Goal: Information Seeking & Learning: Learn about a topic

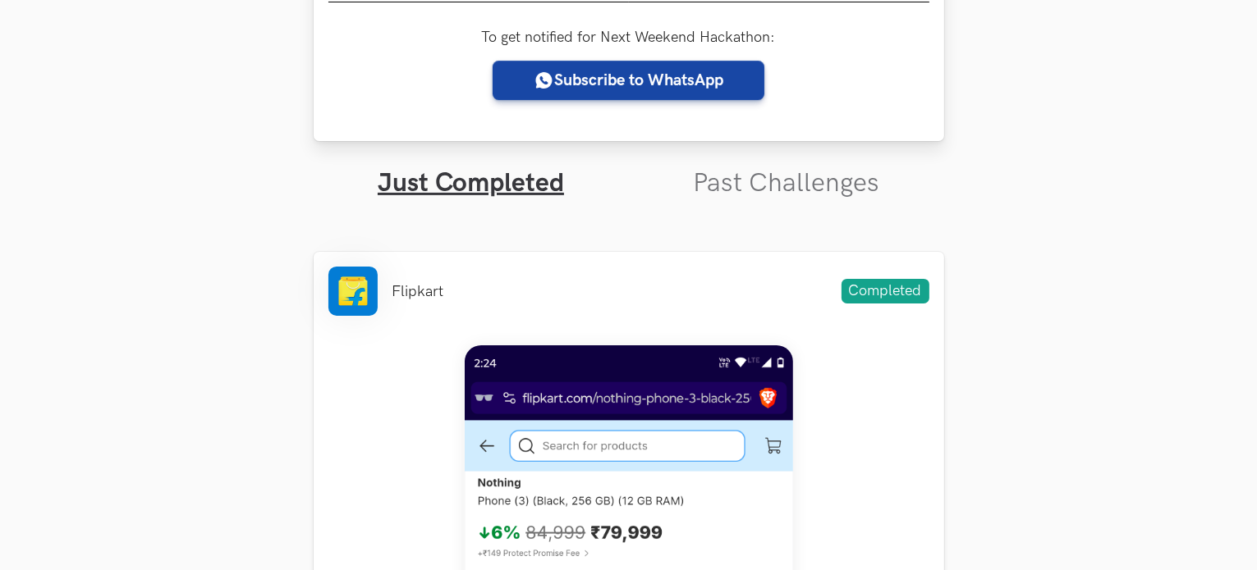
scroll to position [437, 0]
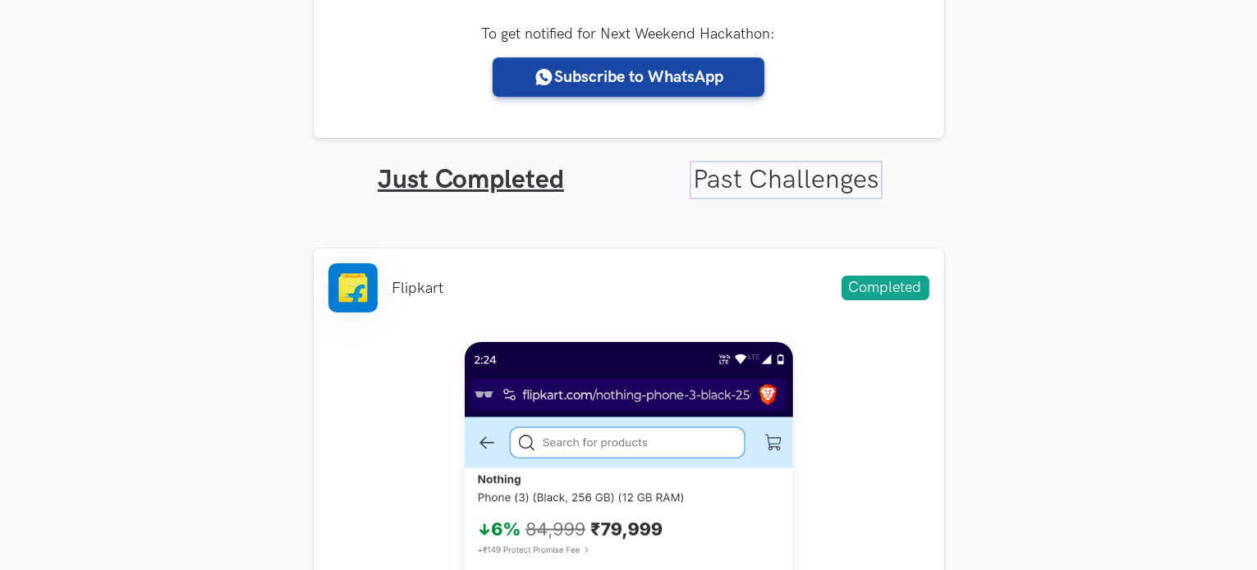
click at [735, 186] on link "Past Challenges" at bounding box center [786, 180] width 186 height 32
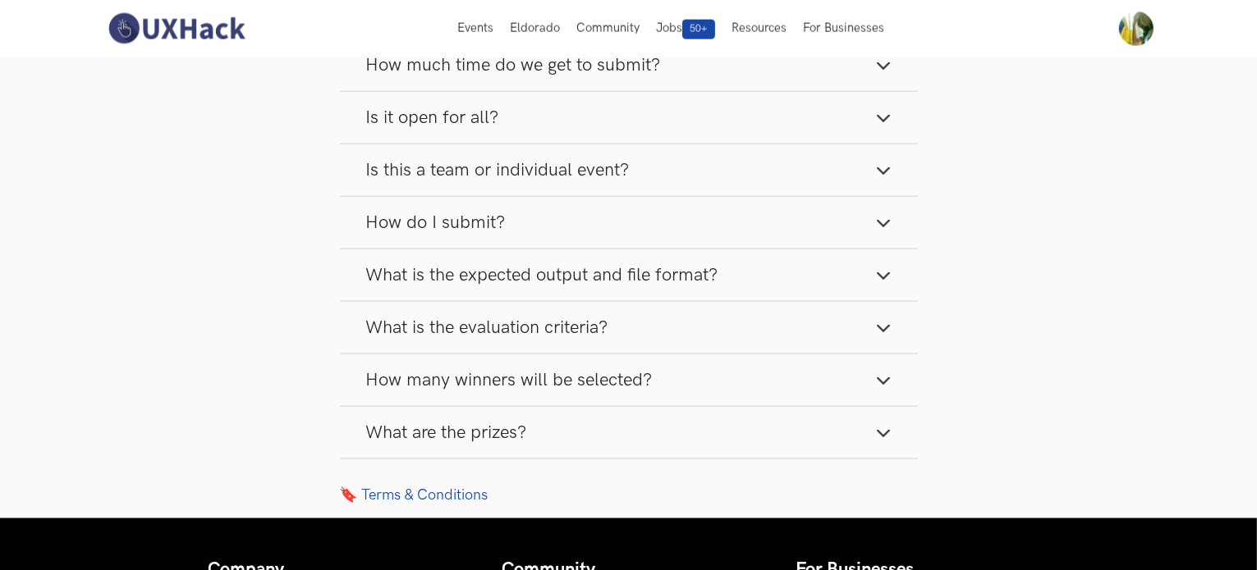
scroll to position [2250, 0]
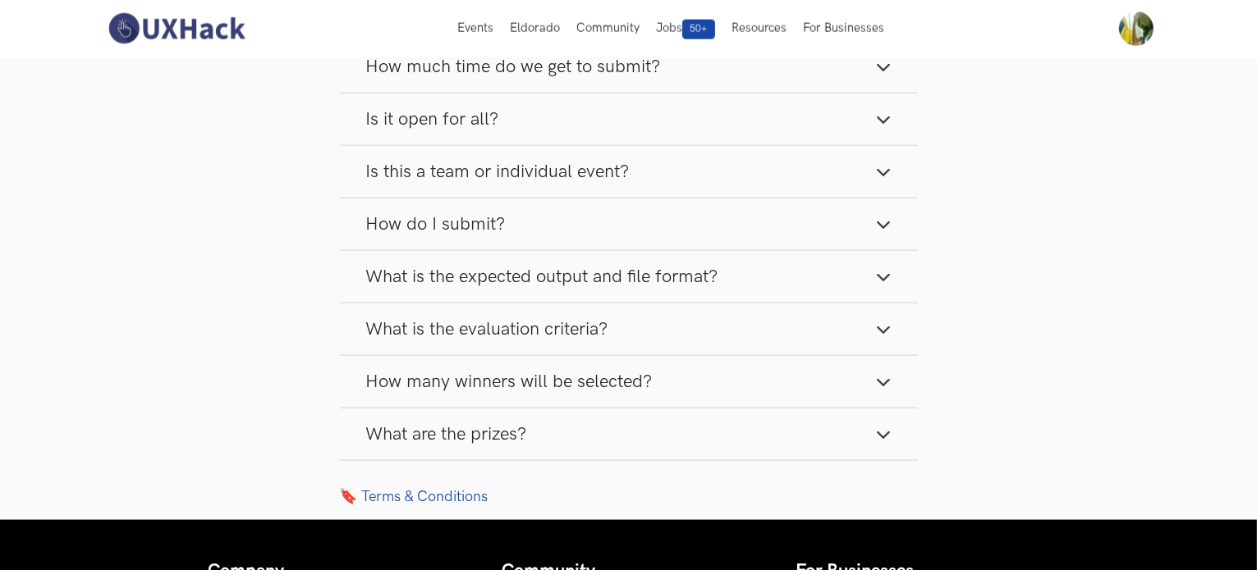
click at [531, 371] on span "How many winners will be selected?" at bounding box center [509, 382] width 286 height 22
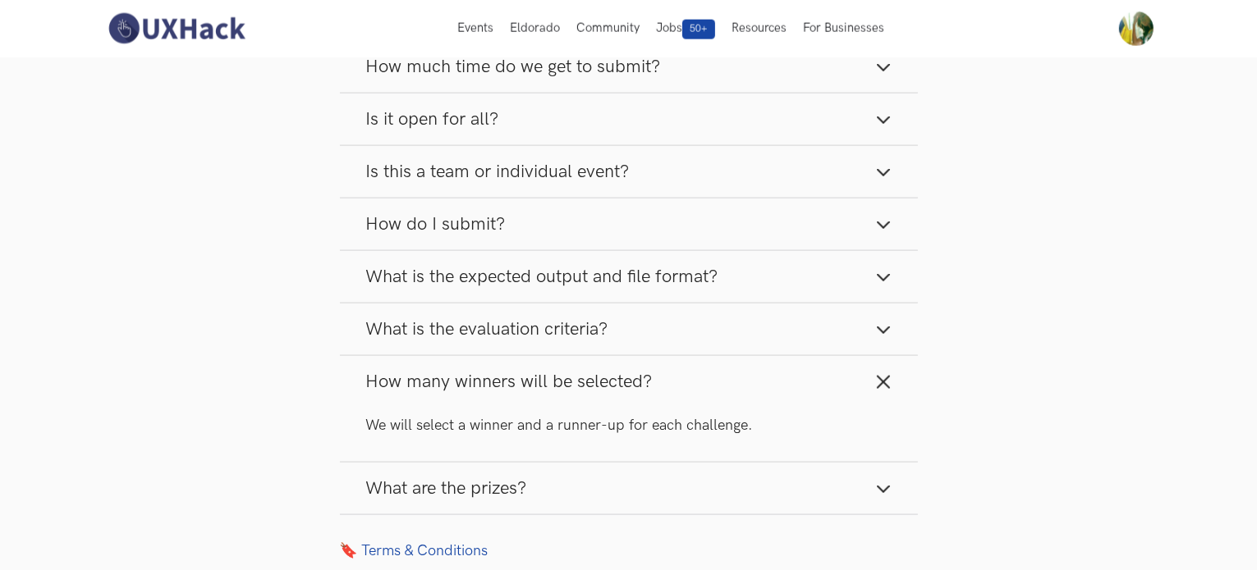
click at [531, 371] on span "How many winners will be selected?" at bounding box center [509, 382] width 286 height 22
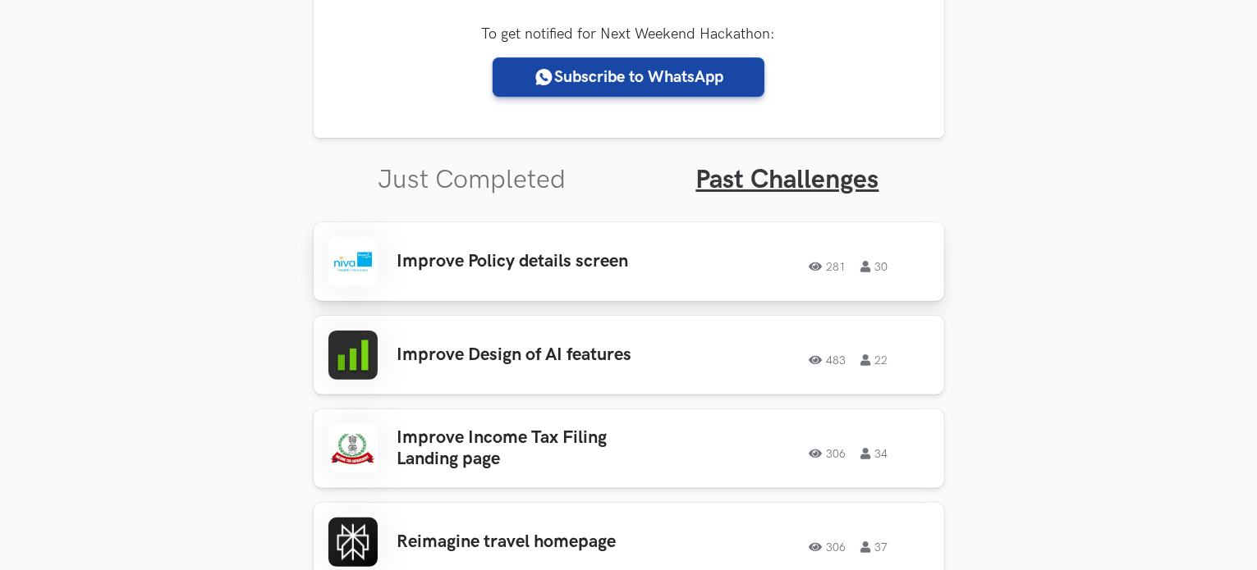
scroll to position [438, 0]
click at [600, 269] on h3 "Improve Policy details screen" at bounding box center [525, 260] width 256 height 21
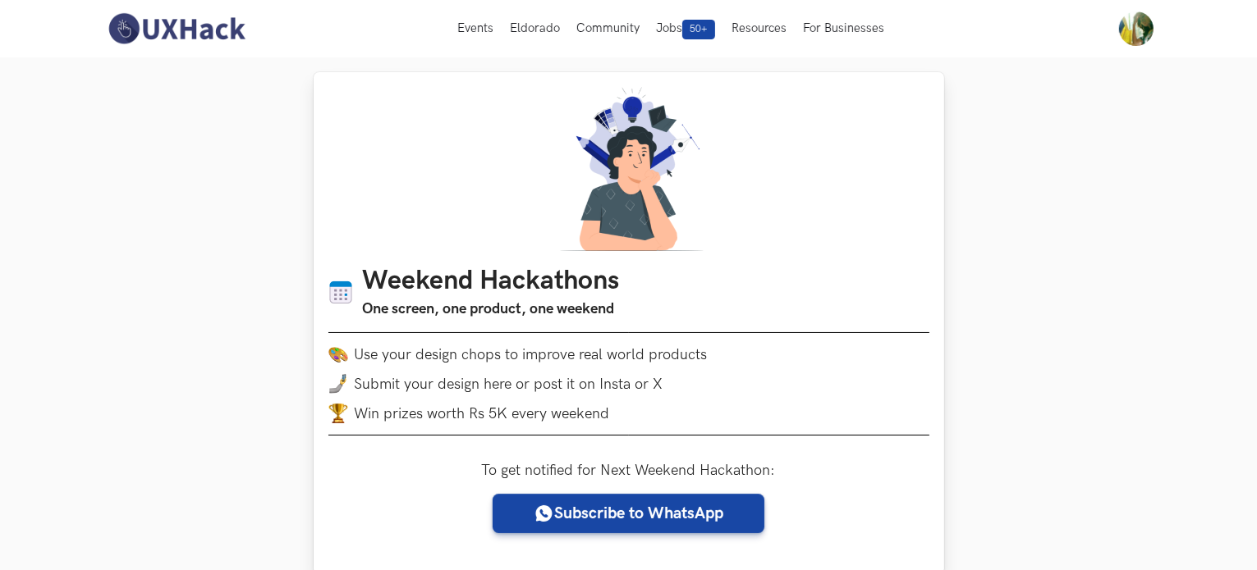
scroll to position [0, 0]
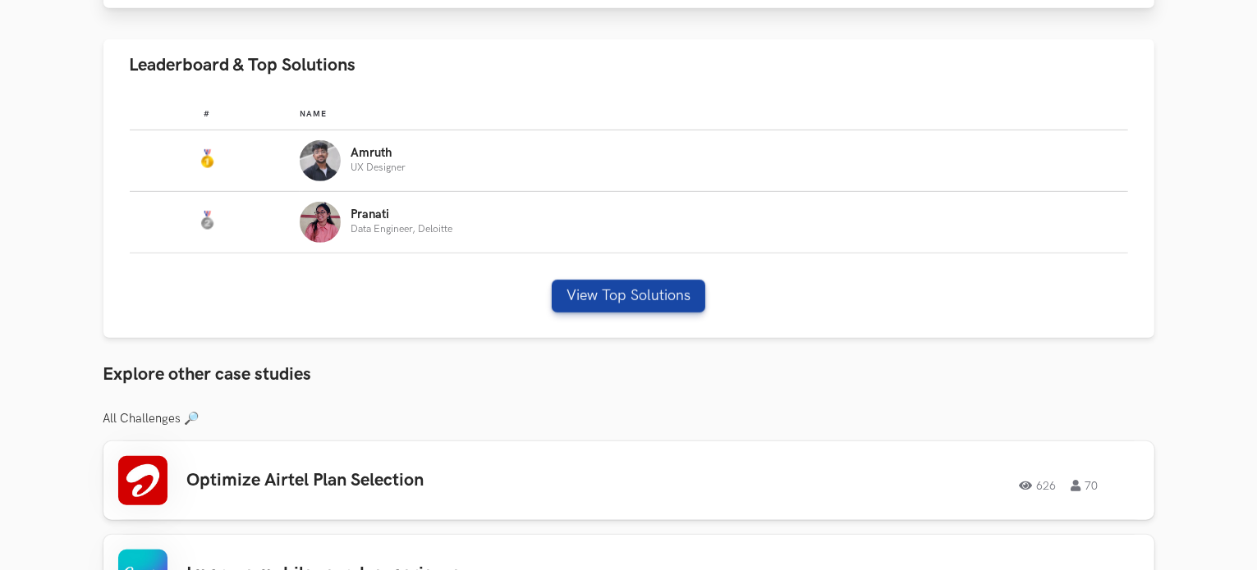
scroll to position [929, 0]
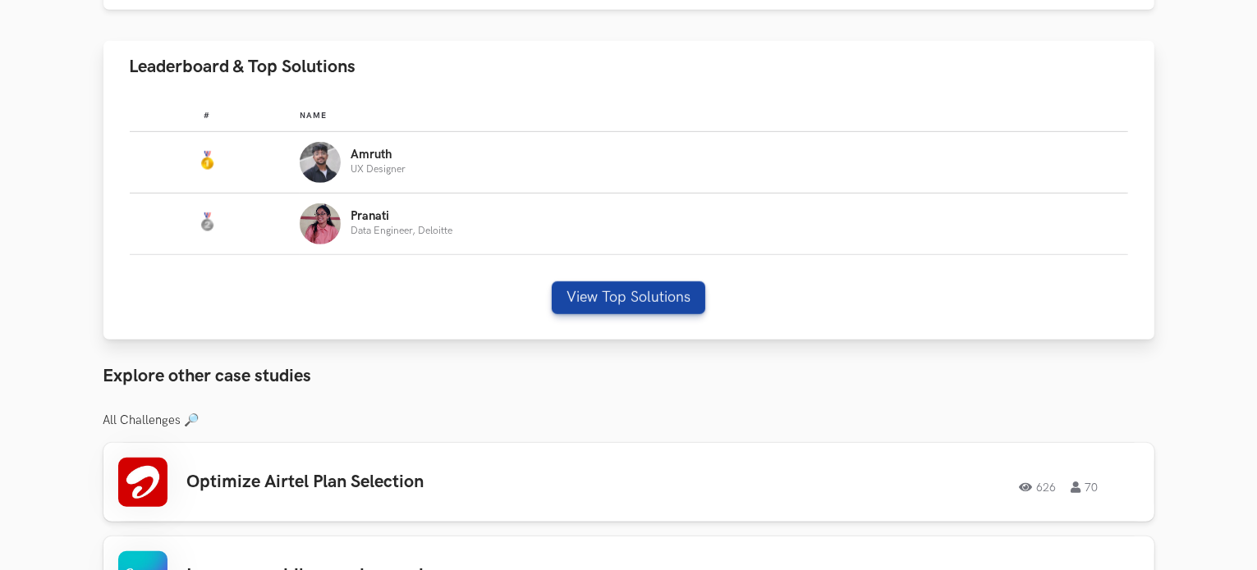
click at [361, 153] on p "Amruth" at bounding box center [377, 155] width 55 height 13
click at [306, 171] on img "Leaderboard" at bounding box center [320, 162] width 41 height 41
click at [364, 220] on p "Pranati" at bounding box center [401, 216] width 102 height 13
click at [601, 297] on button "View Top Solutions" at bounding box center [628, 298] width 153 height 33
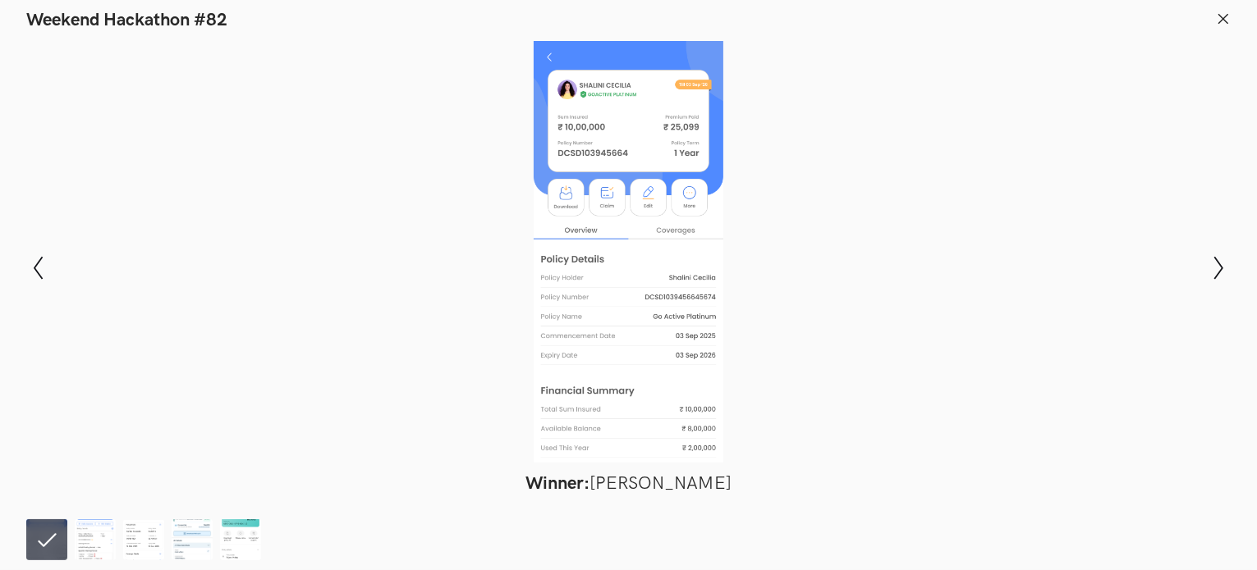
click at [1225, 16] on line at bounding box center [1223, 18] width 9 height 9
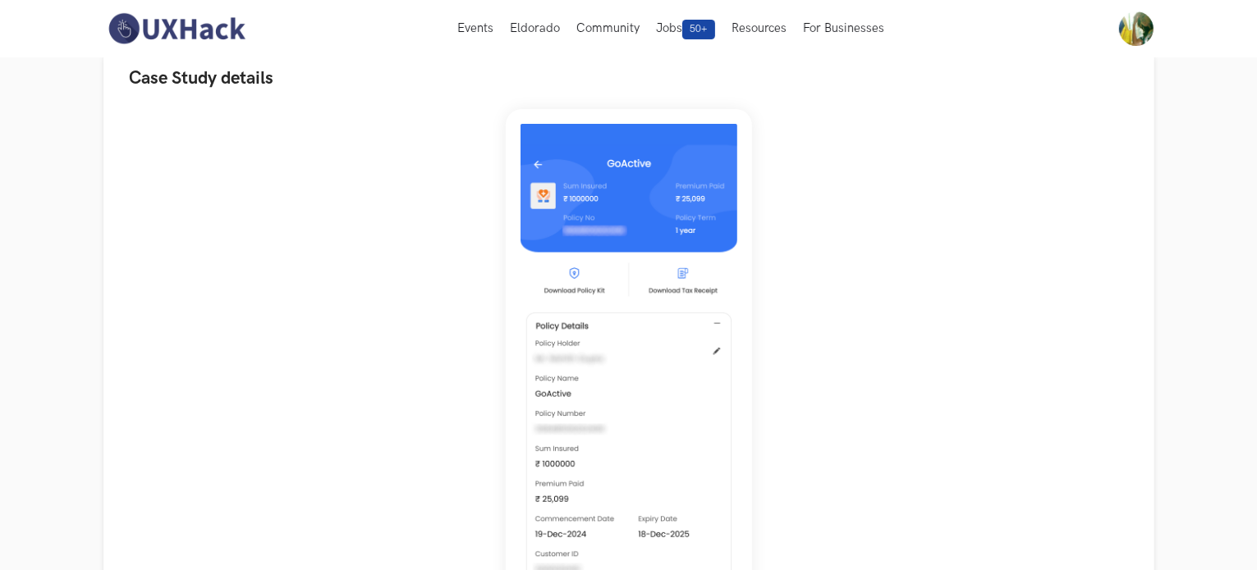
scroll to position [0, 0]
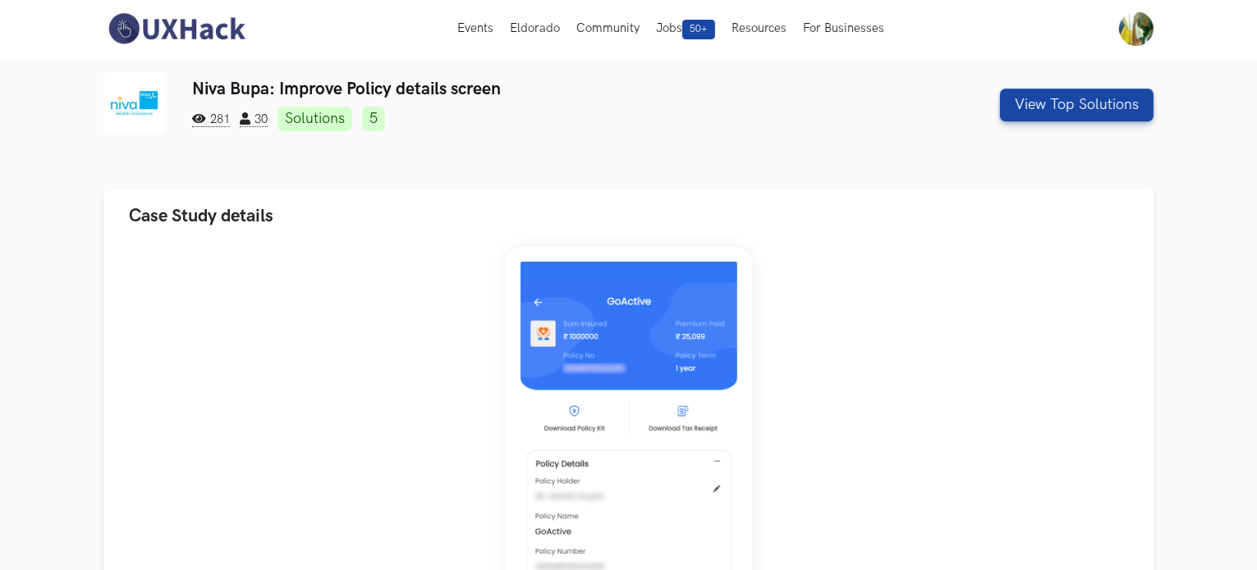
click at [376, 120] on link "5" at bounding box center [373, 119] width 23 height 25
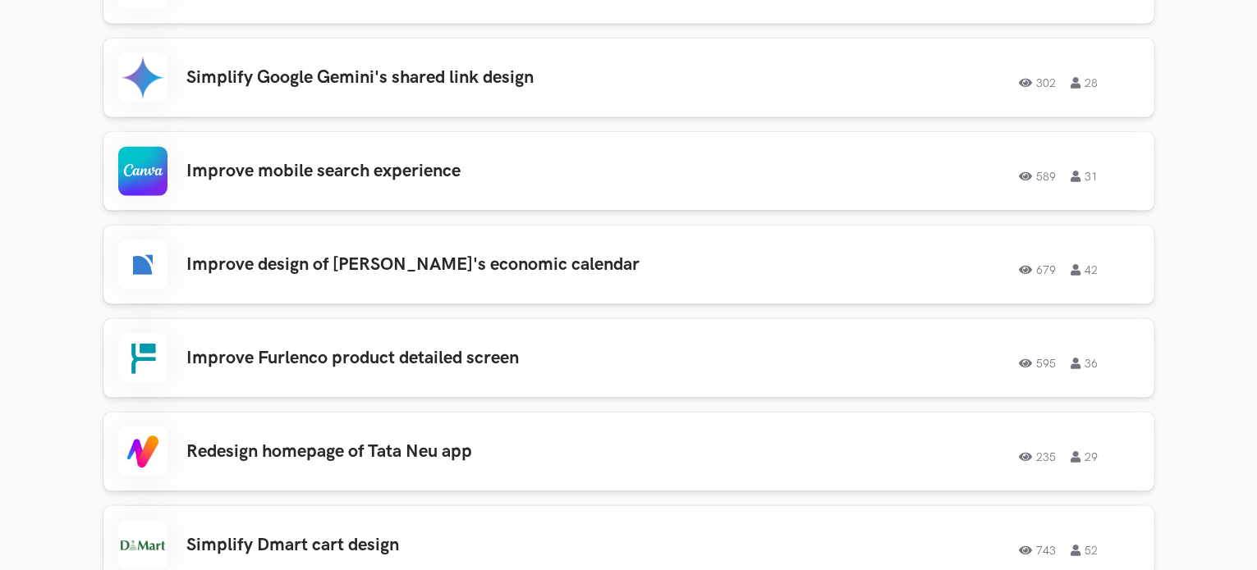
scroll to position [2178, 0]
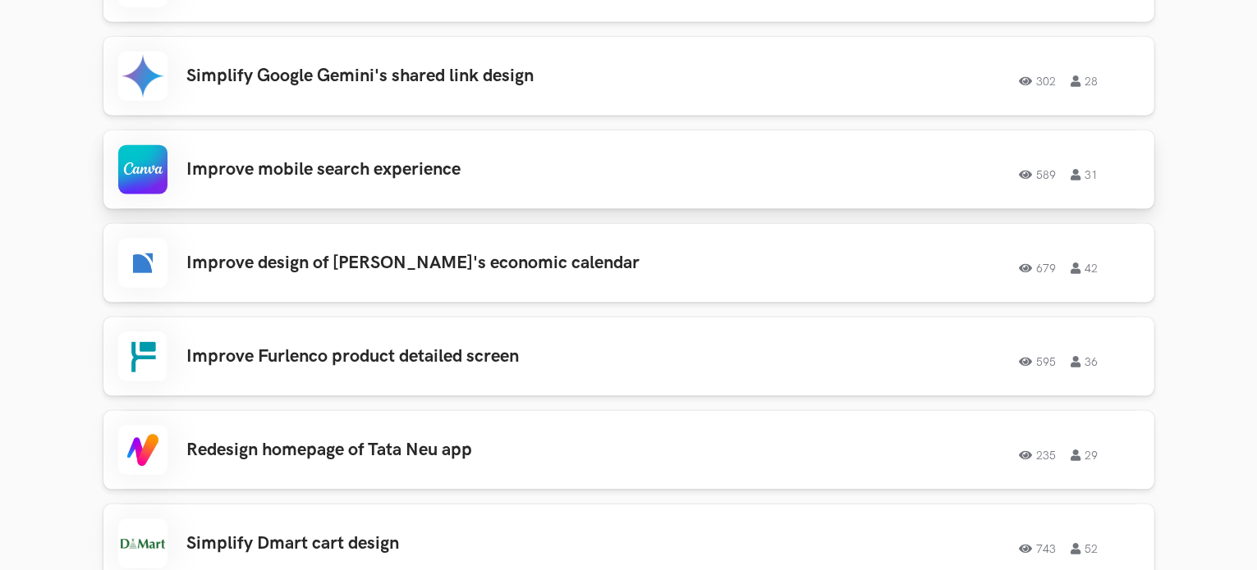
click at [368, 160] on h3 "Improve mobile search experience" at bounding box center [420, 169] width 466 height 21
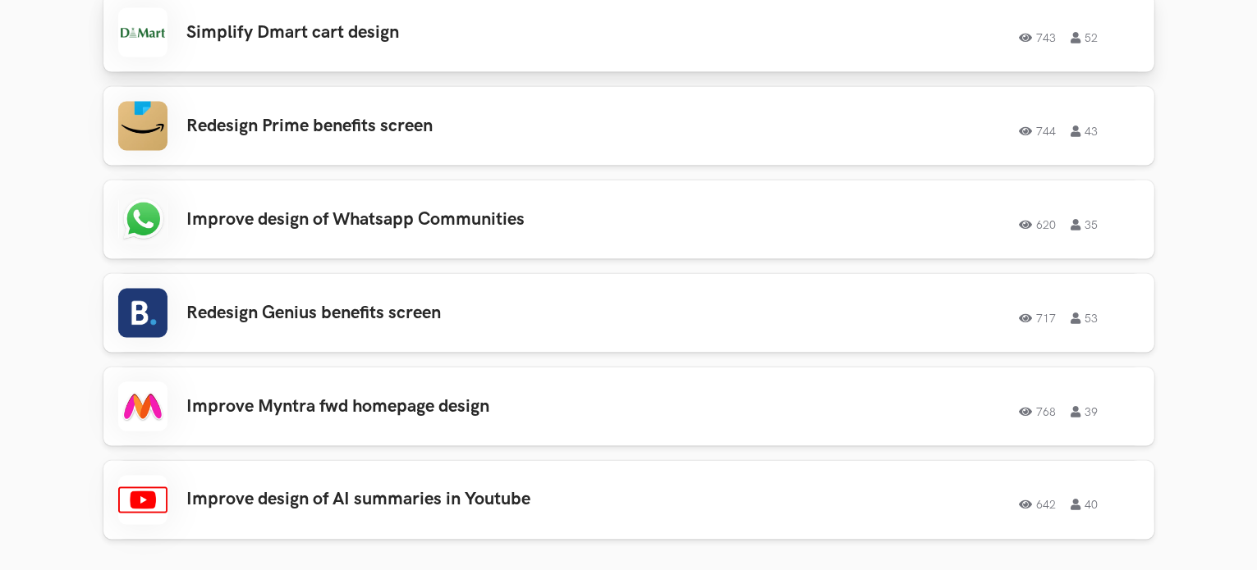
scroll to position [2709, 0]
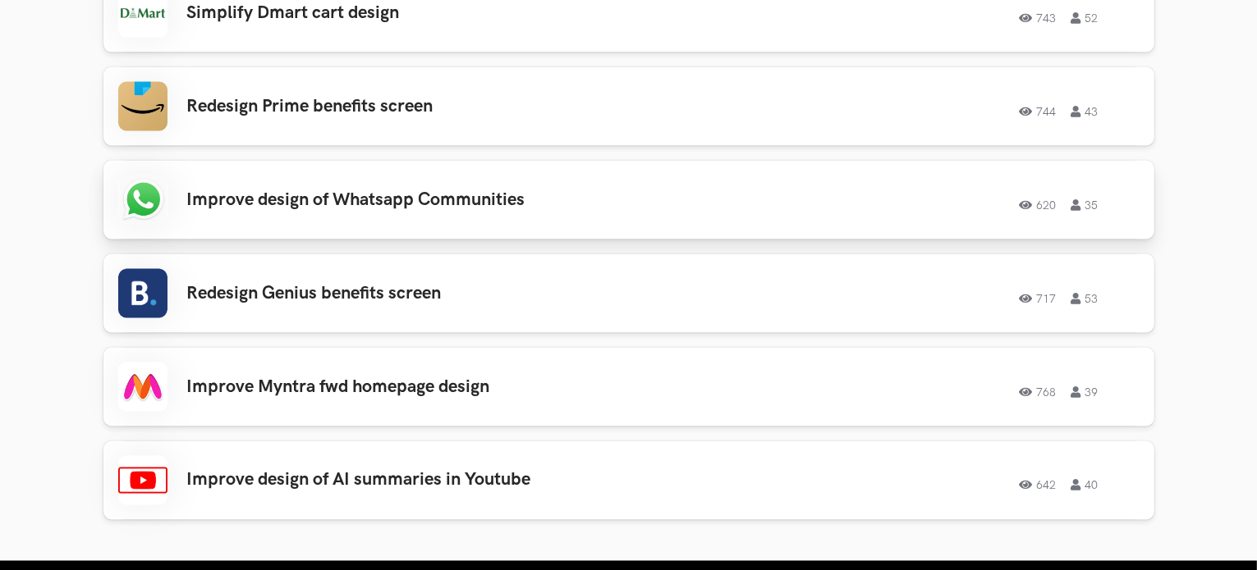
click at [433, 193] on h3 "Improve design of Whatsapp Communities" at bounding box center [420, 200] width 466 height 21
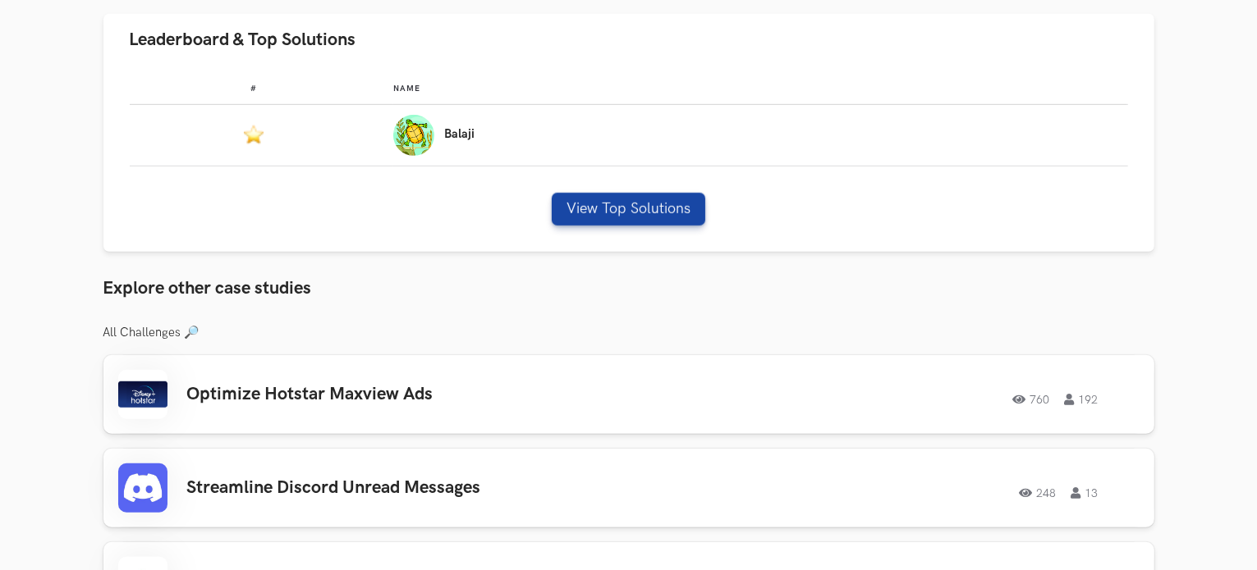
scroll to position [1042, 0]
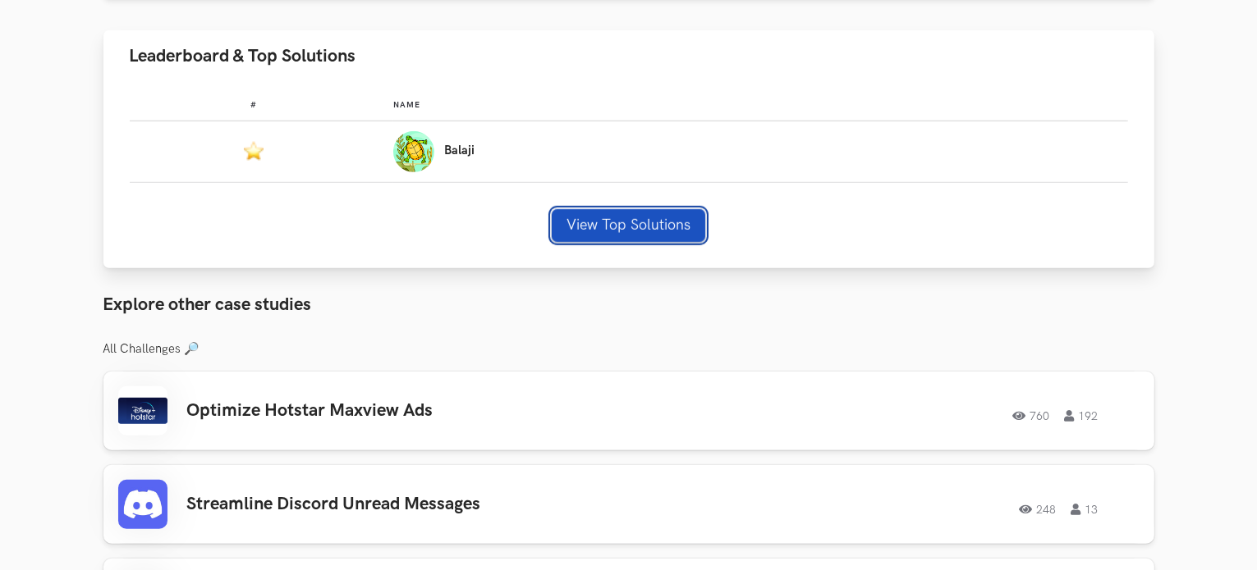
click at [634, 224] on button "View Top Solutions" at bounding box center [628, 225] width 153 height 33
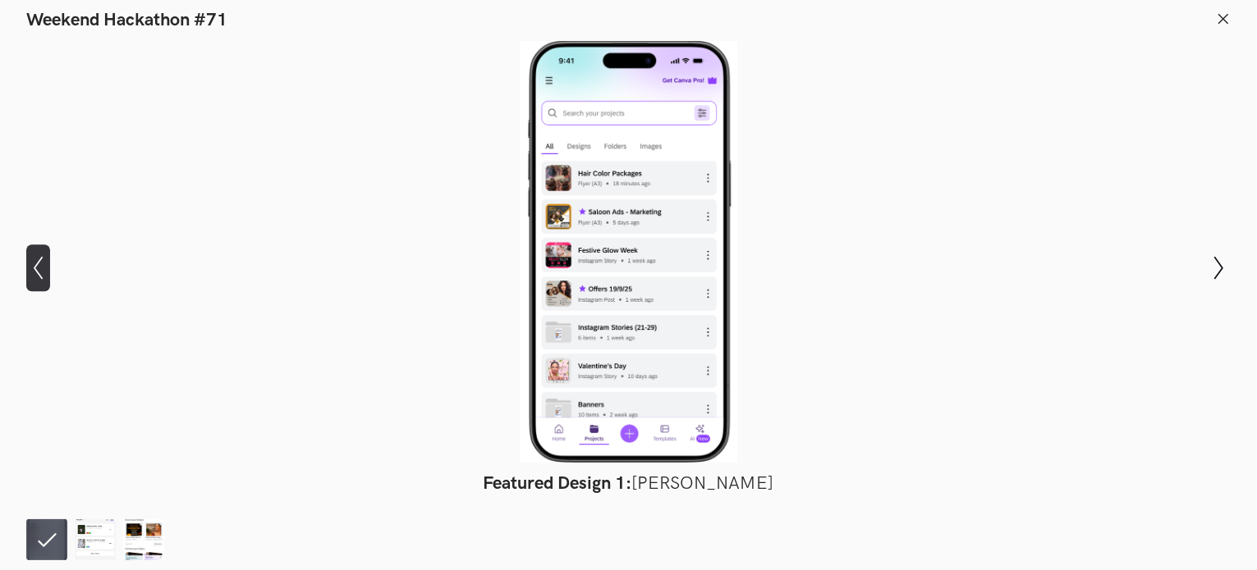
click at [43, 284] on button "Show previous slide" at bounding box center [38, 269] width 24 height 48
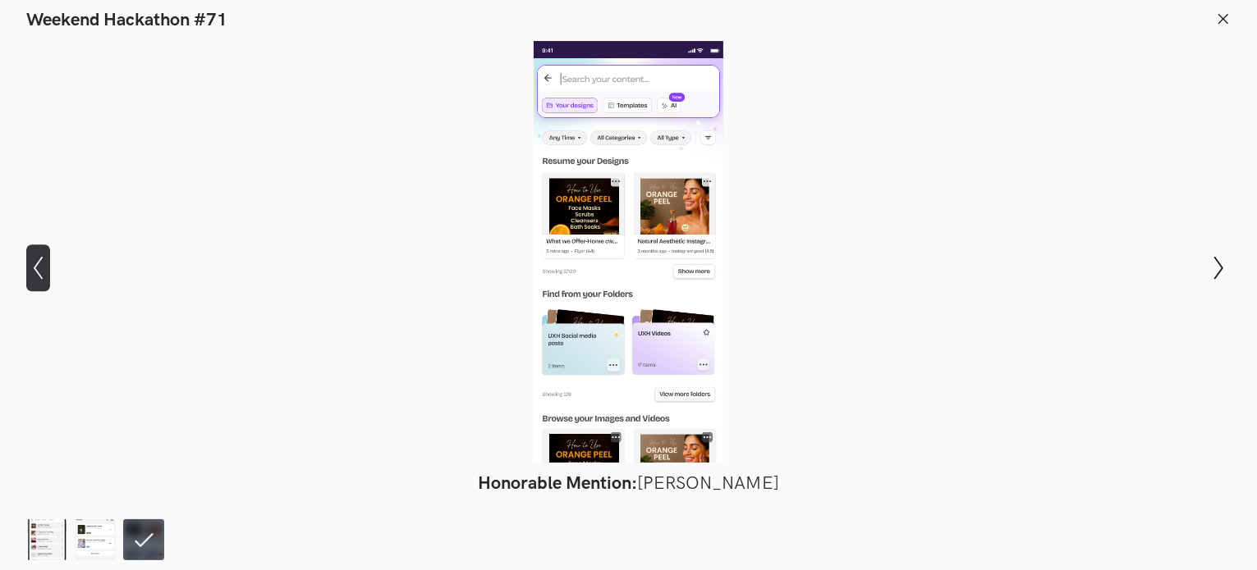
click at [38, 259] on icon "Show previous slide" at bounding box center [38, 268] width 24 height 24
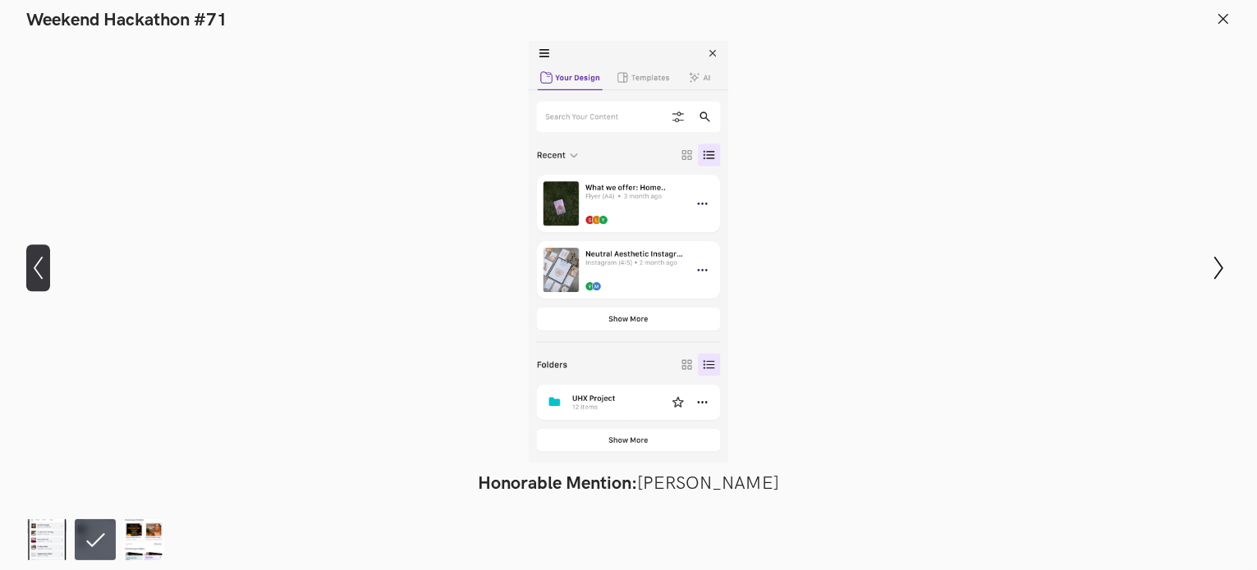
click at [38, 259] on icon "Show previous slide" at bounding box center [38, 268] width 24 height 24
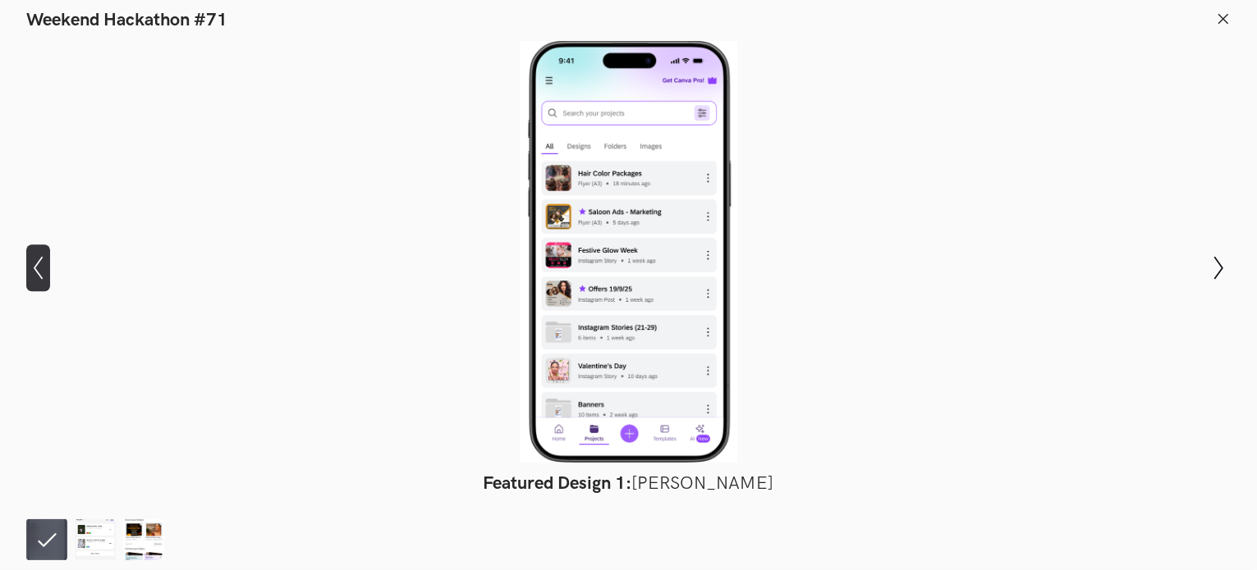
click at [38, 259] on icon "Show previous slide" at bounding box center [38, 268] width 24 height 24
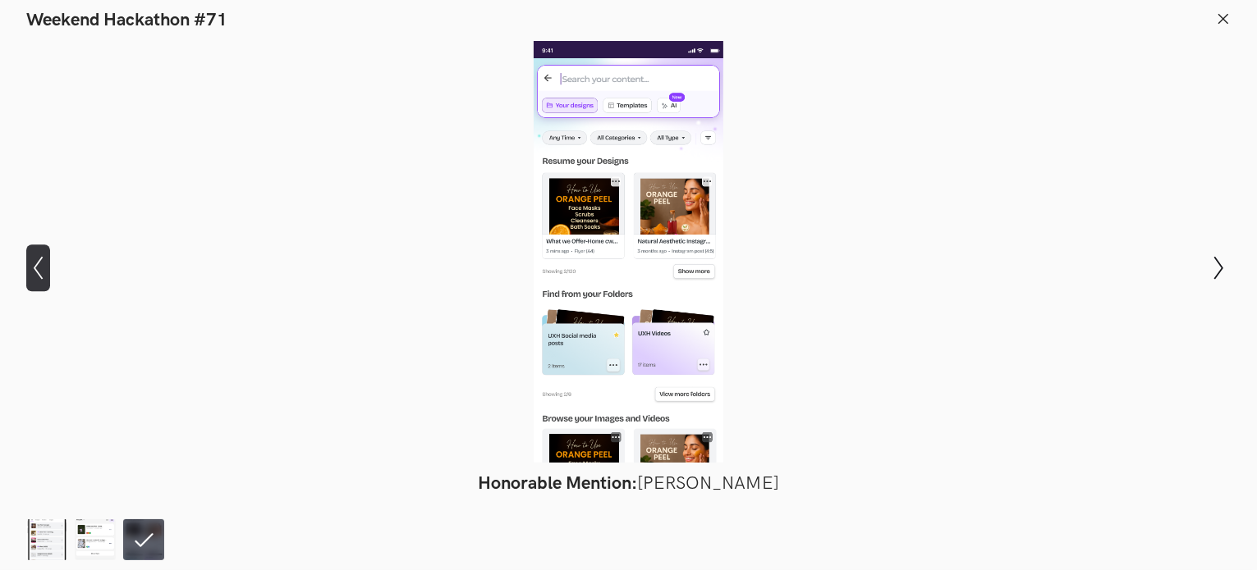
click at [36, 259] on icon "Show previous slide" at bounding box center [38, 268] width 24 height 24
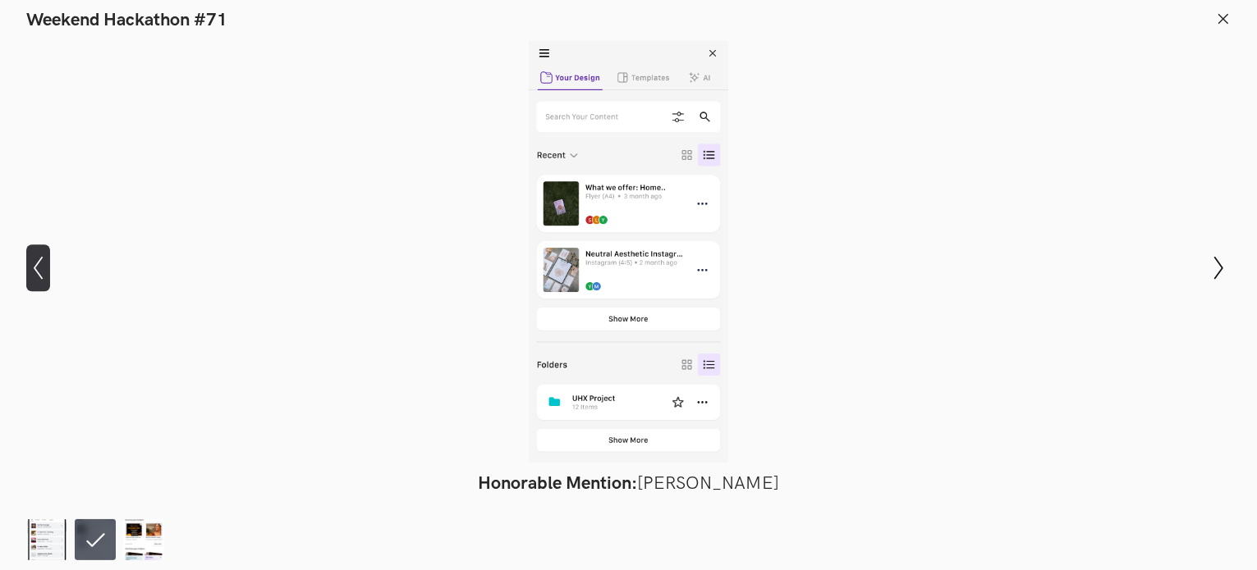
click at [36, 259] on icon "Show previous slide" at bounding box center [38, 268] width 24 height 24
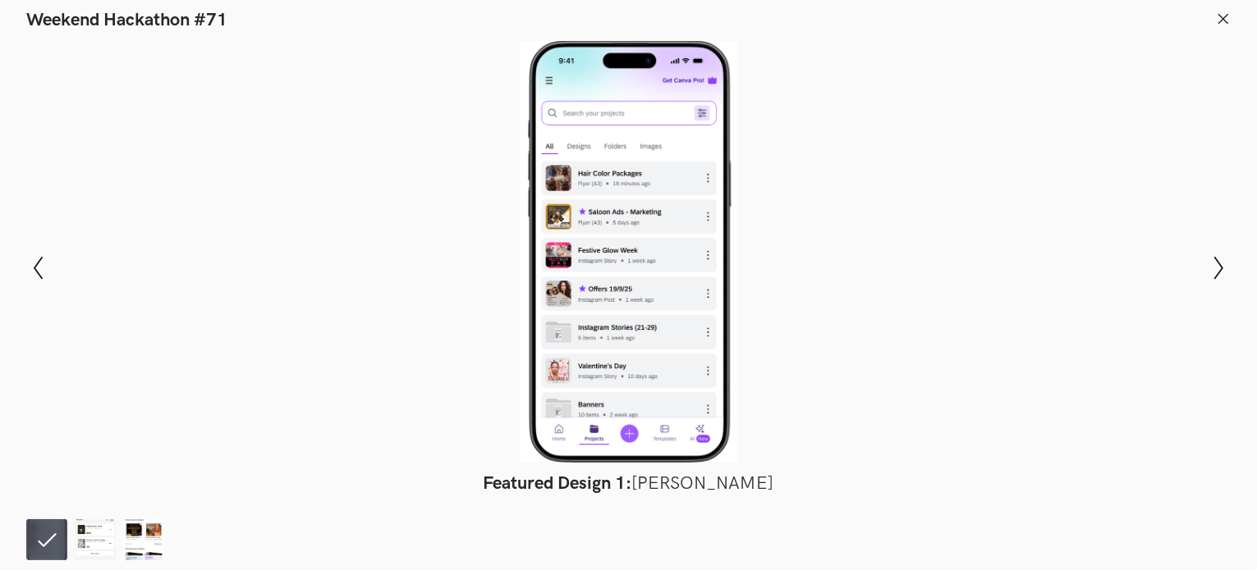
click at [89, 136] on div at bounding box center [628, 252] width 1137 height 422
click at [1221, 21] on icon at bounding box center [1223, 18] width 15 height 15
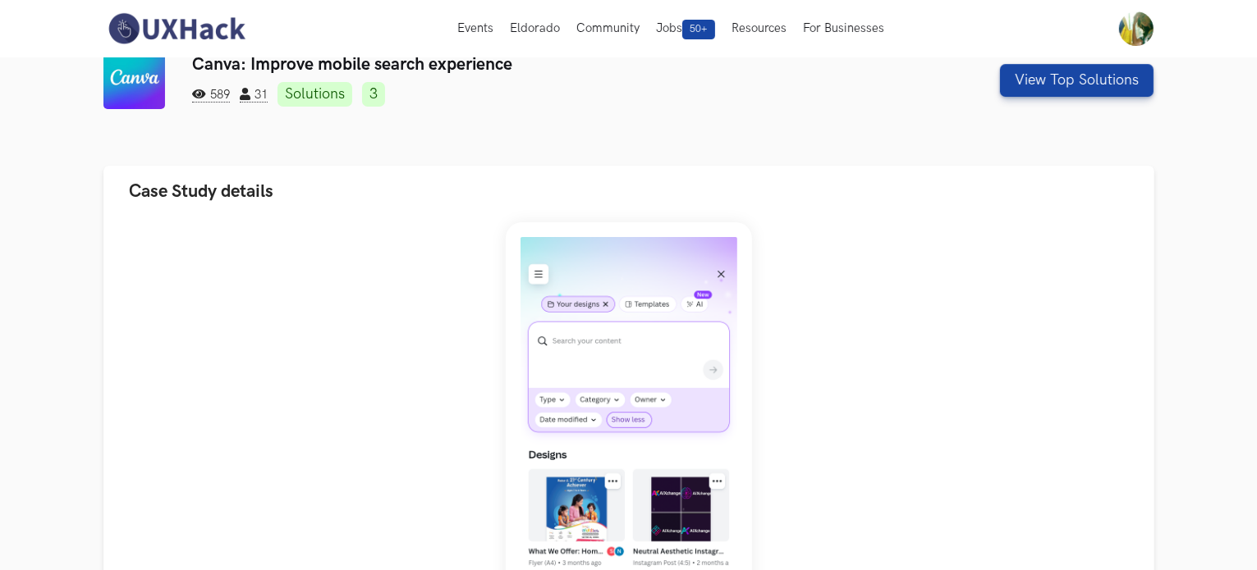
scroll to position [0, 0]
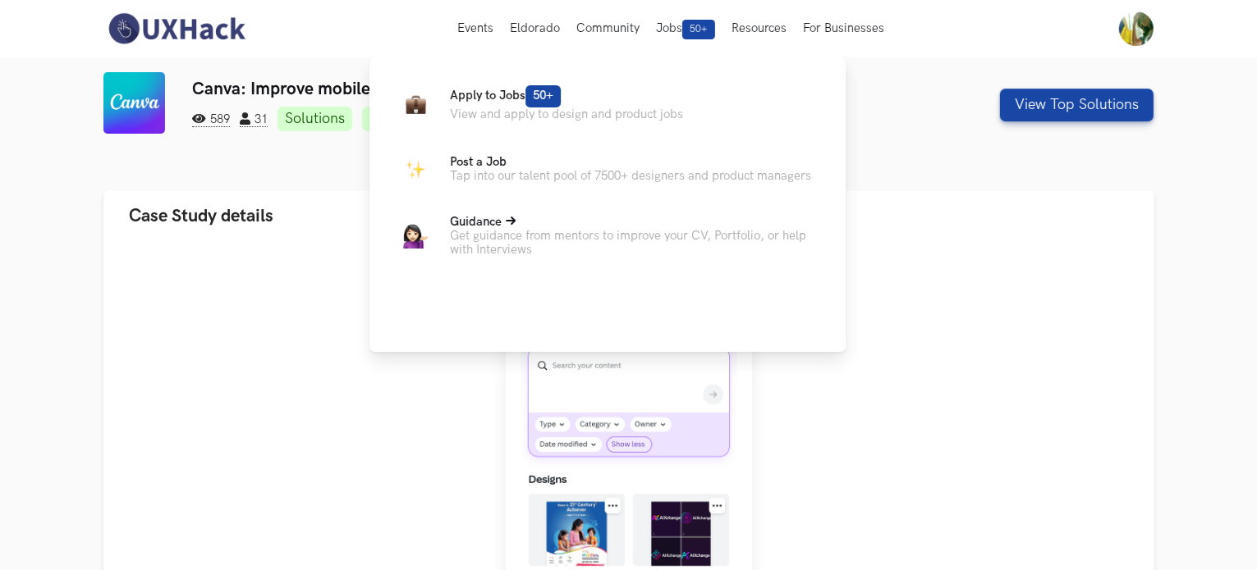
click at [552, 237] on p "Get guidance from mentors to improve your CV, Portfolio, or help with Interviews" at bounding box center [634, 243] width 369 height 28
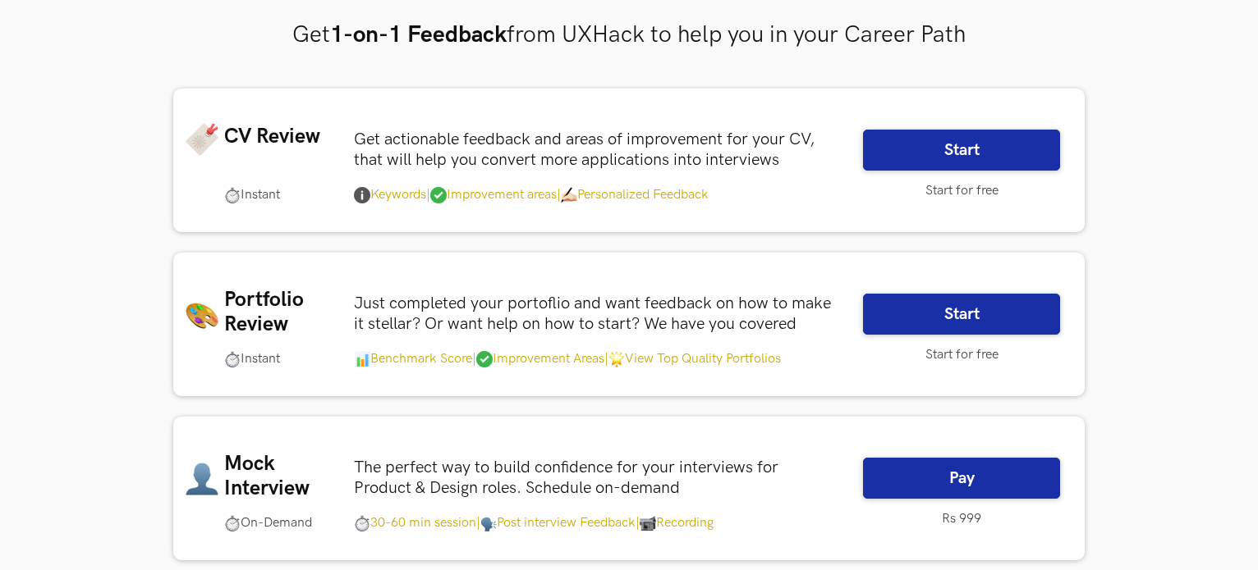
click at [976, 189] on p "Start for free" at bounding box center [961, 191] width 197 height 16
click at [967, 192] on p "Start for free" at bounding box center [961, 191] width 197 height 16
click at [943, 144] on link "Start" at bounding box center [961, 150] width 197 height 41
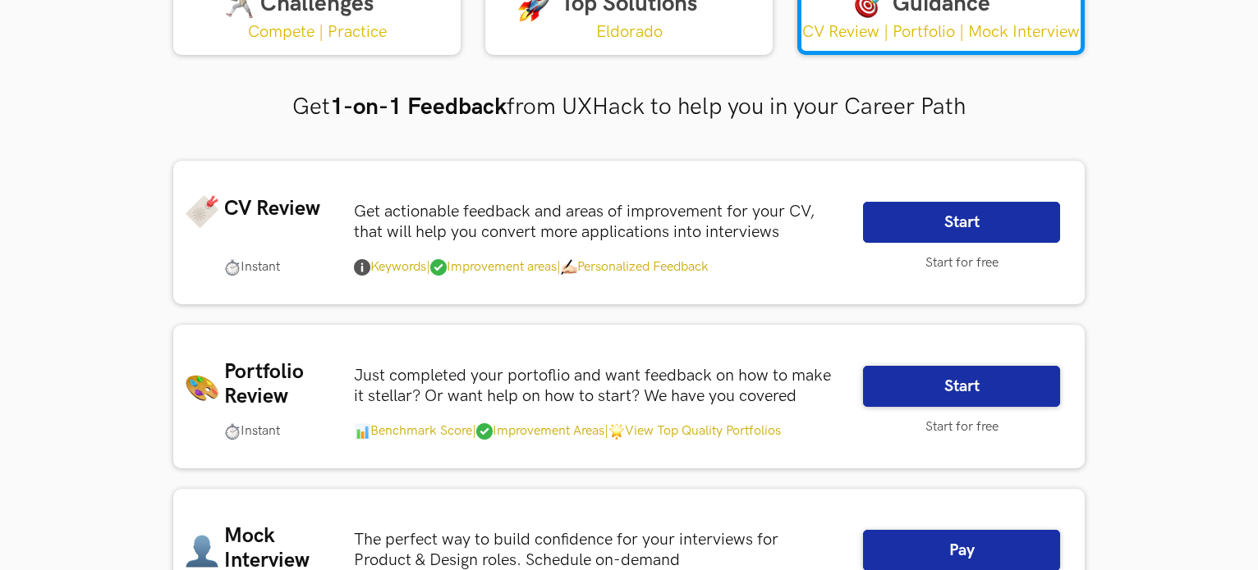
scroll to position [172, 0]
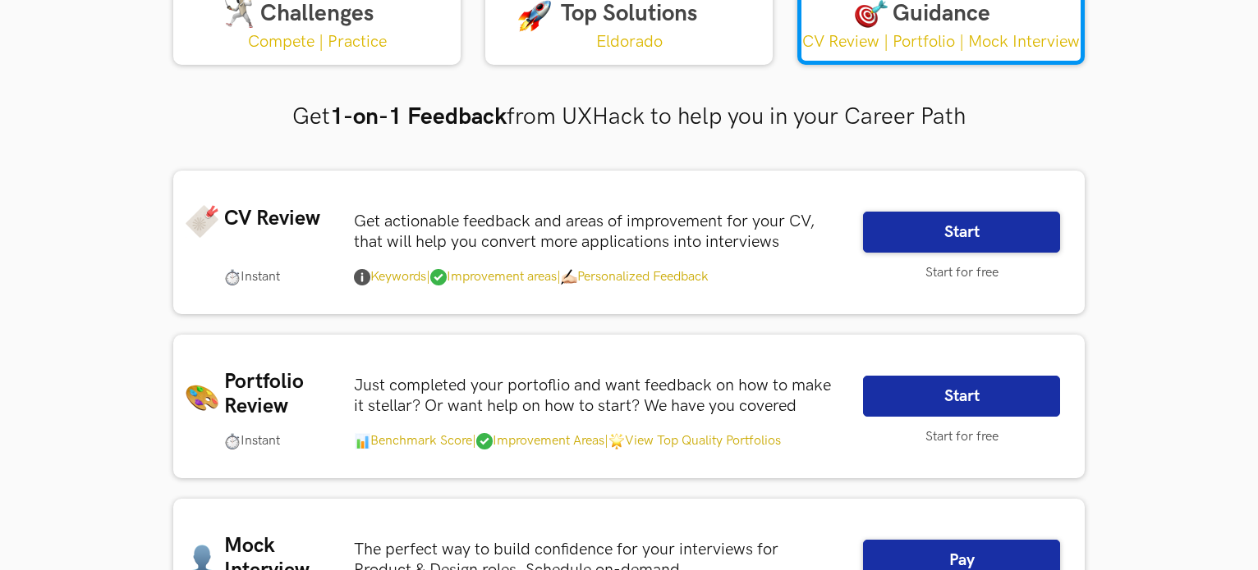
click at [935, 410] on link "Start" at bounding box center [961, 396] width 197 height 41
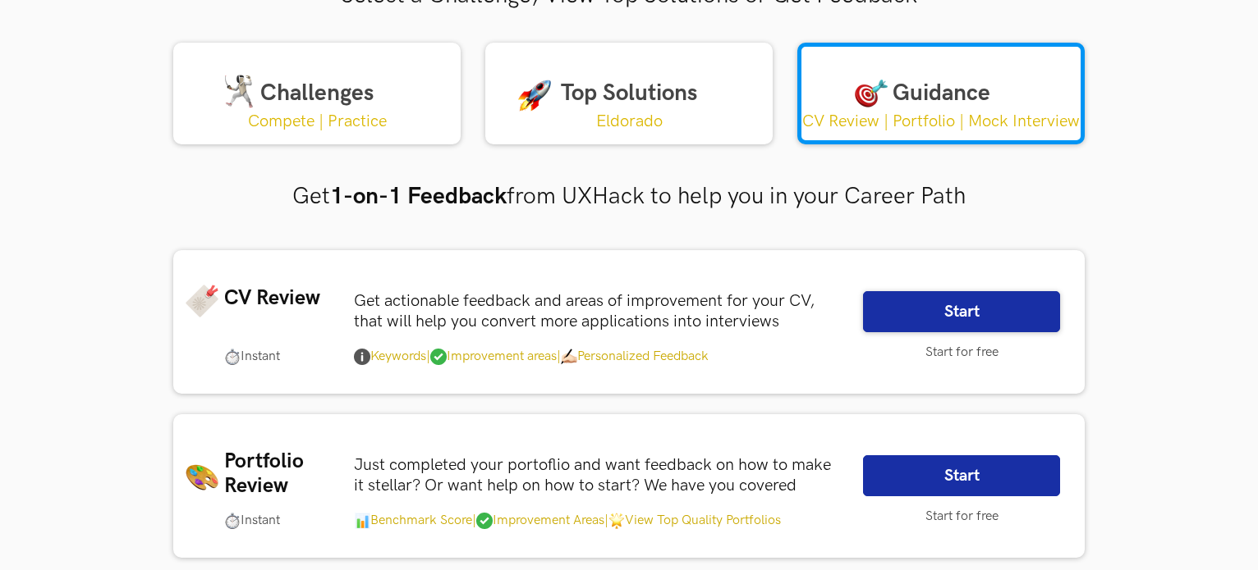
scroll to position [89, 0]
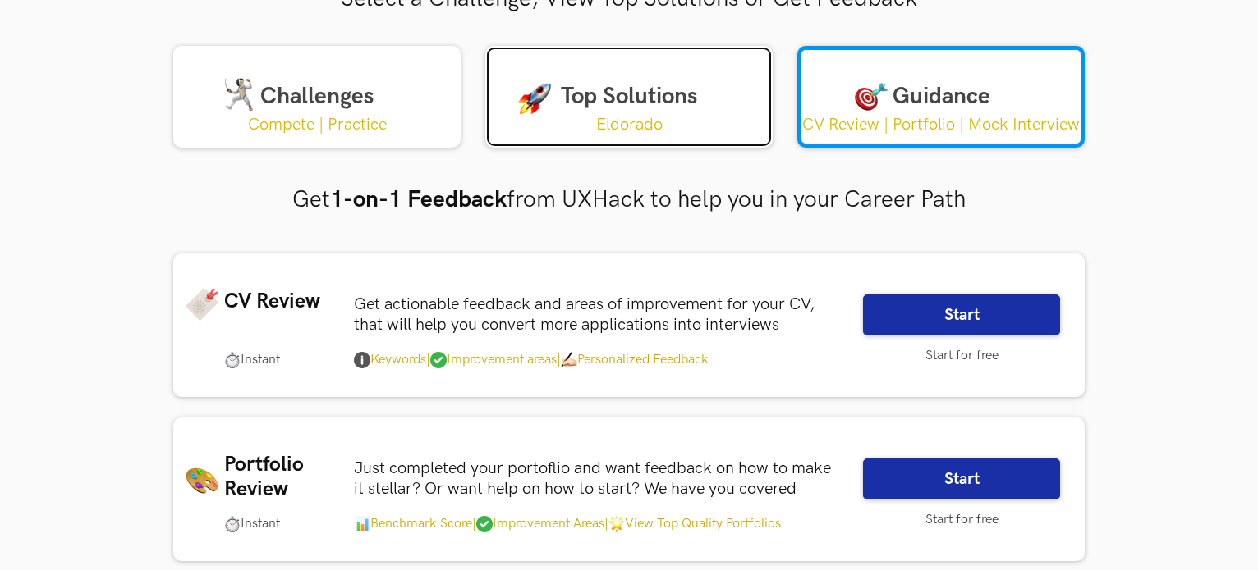
click at [584, 89] on link "Top Solutions Eldorado" at bounding box center [628, 97] width 287 height 102
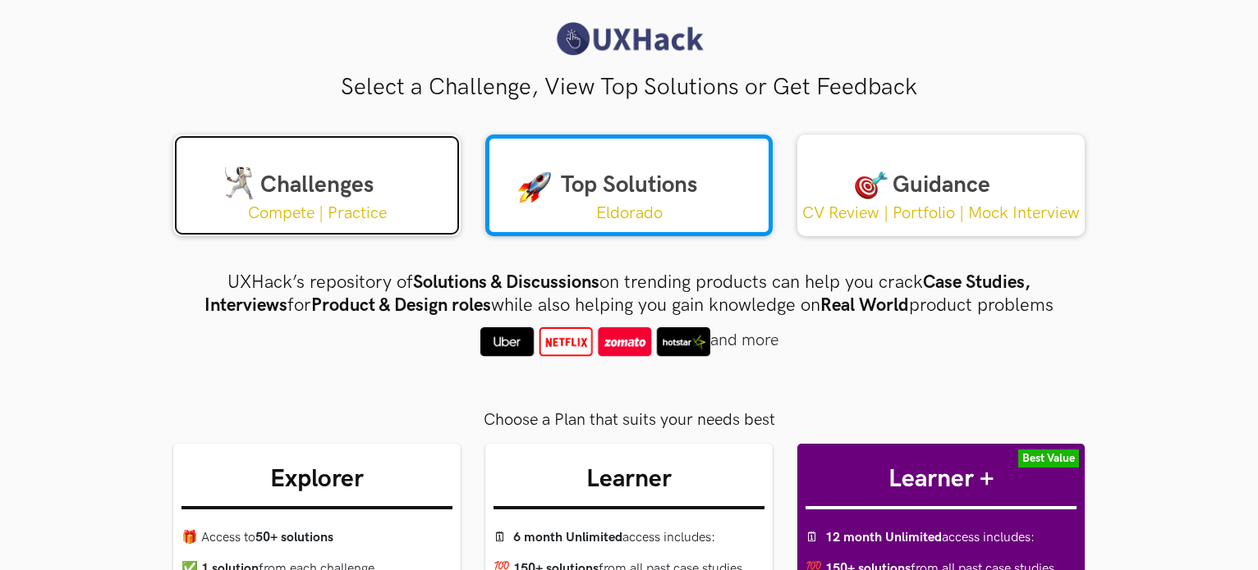
click at [323, 183] on link "Challenges Compete | Practice" at bounding box center [316, 186] width 287 height 102
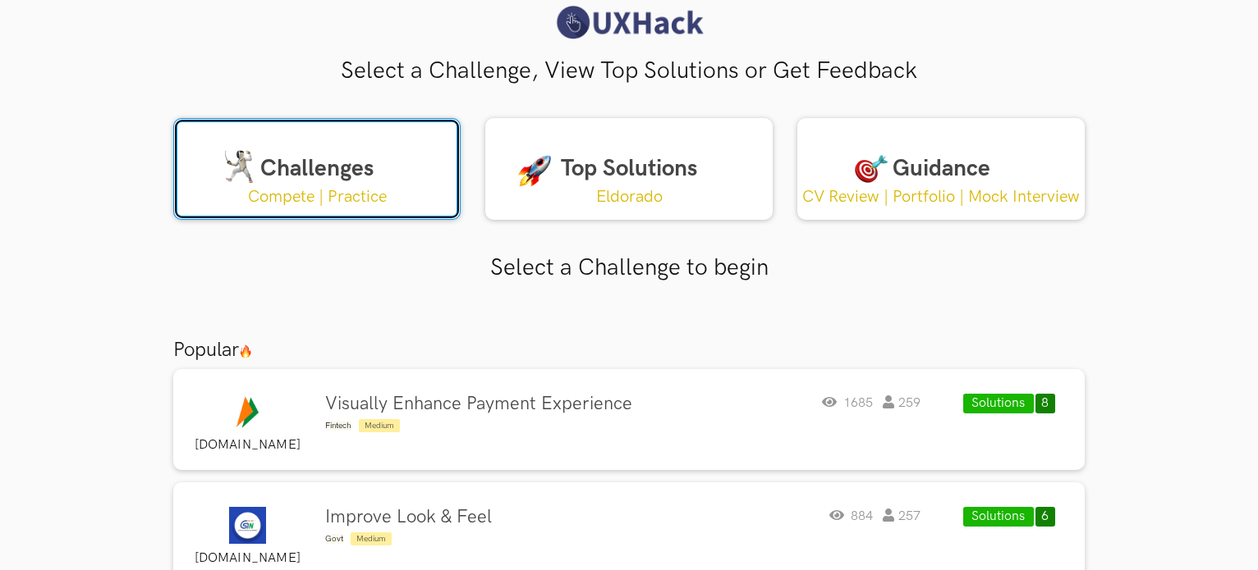
scroll to position [16, 0]
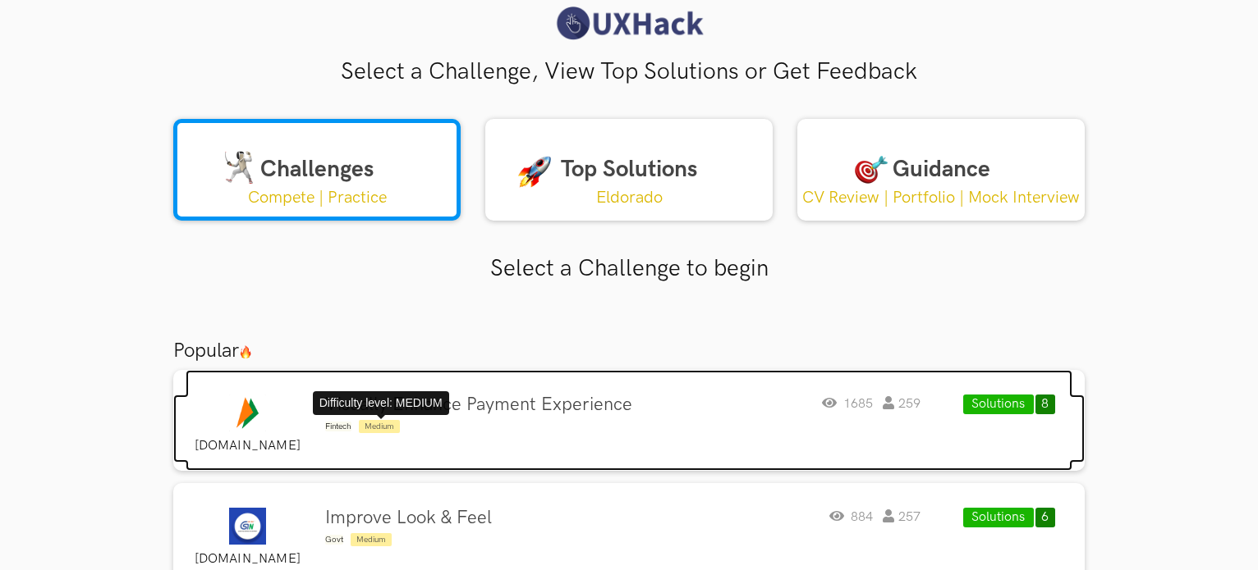
click at [383, 427] on span "Medium" at bounding box center [379, 426] width 41 height 13
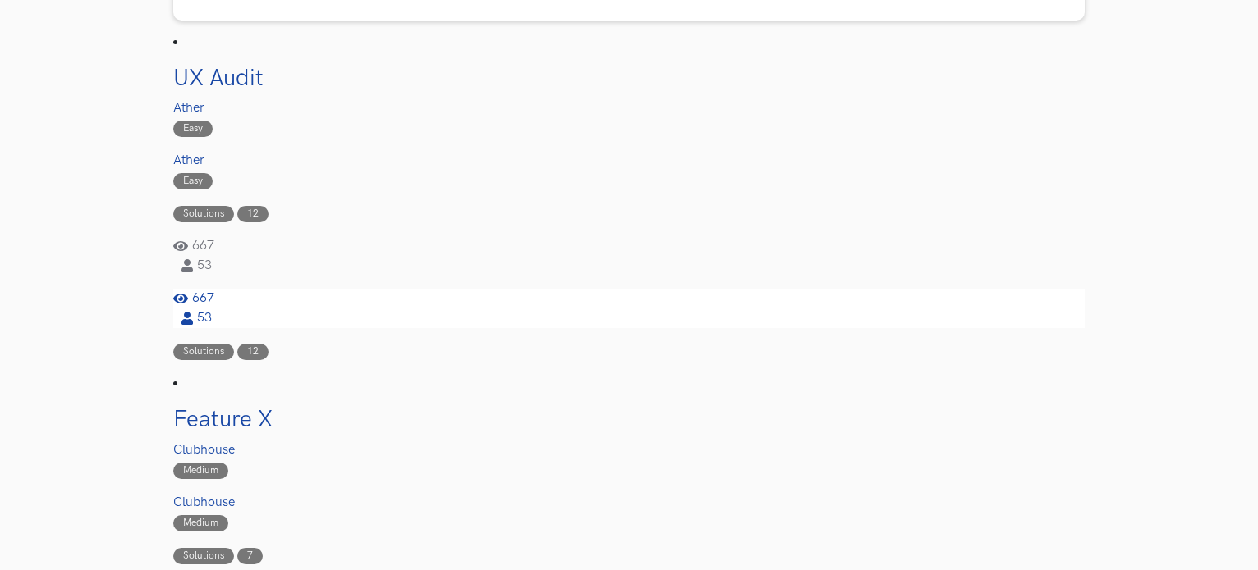
scroll to position [919, 0]
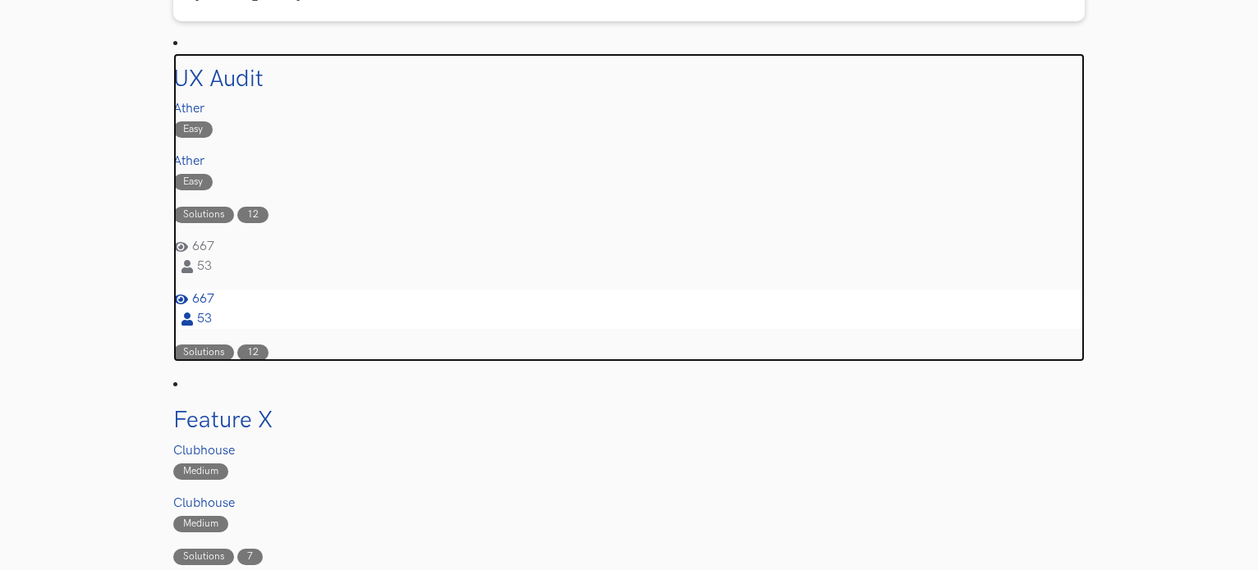
click at [197, 121] on li "Easy" at bounding box center [192, 129] width 39 height 16
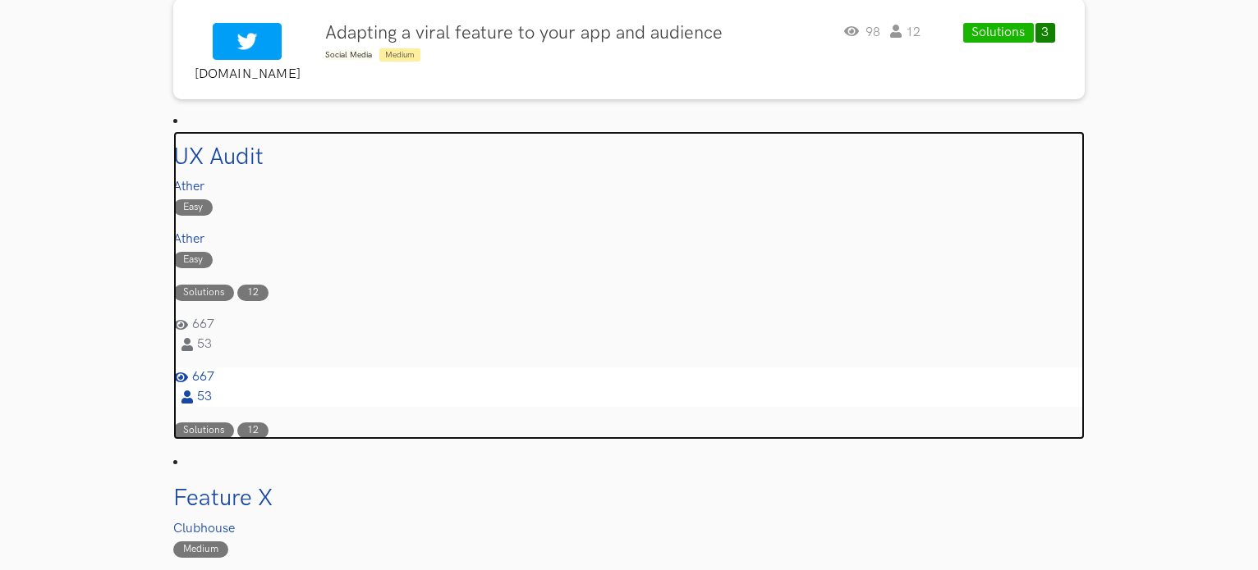
scroll to position [836, 0]
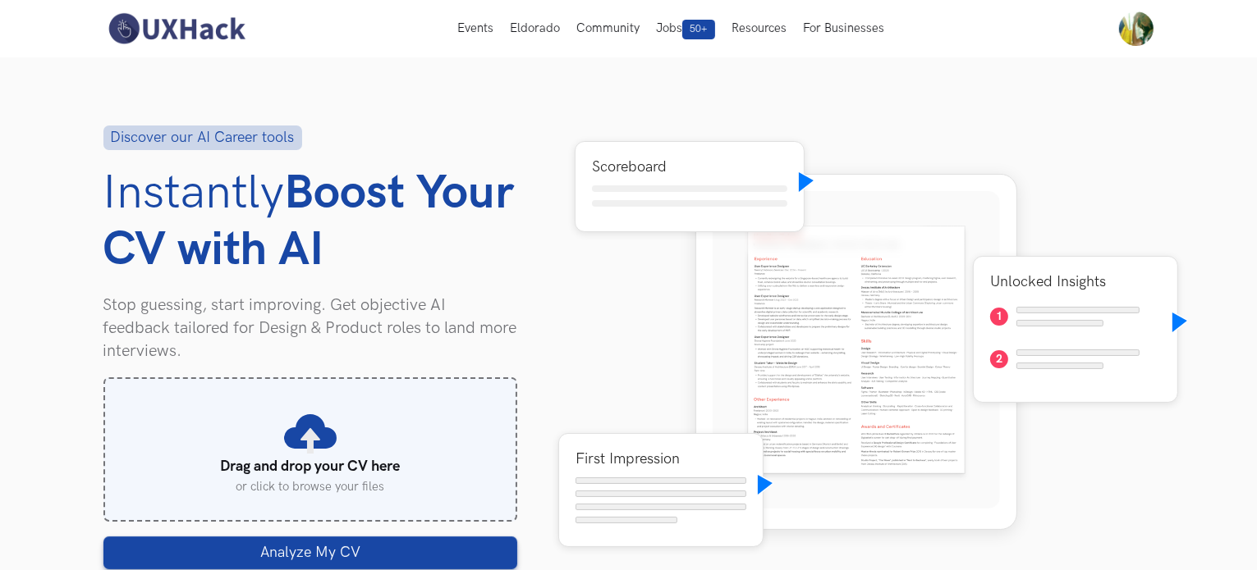
click at [325, 438] on label "Drag and drop your CV here or click to browse your files" at bounding box center [310, 449] width 358 height 89
click at [132, 406] on input "Drag and drop your CV here or click to browse your files" at bounding box center [131, 405] width 1 height 1
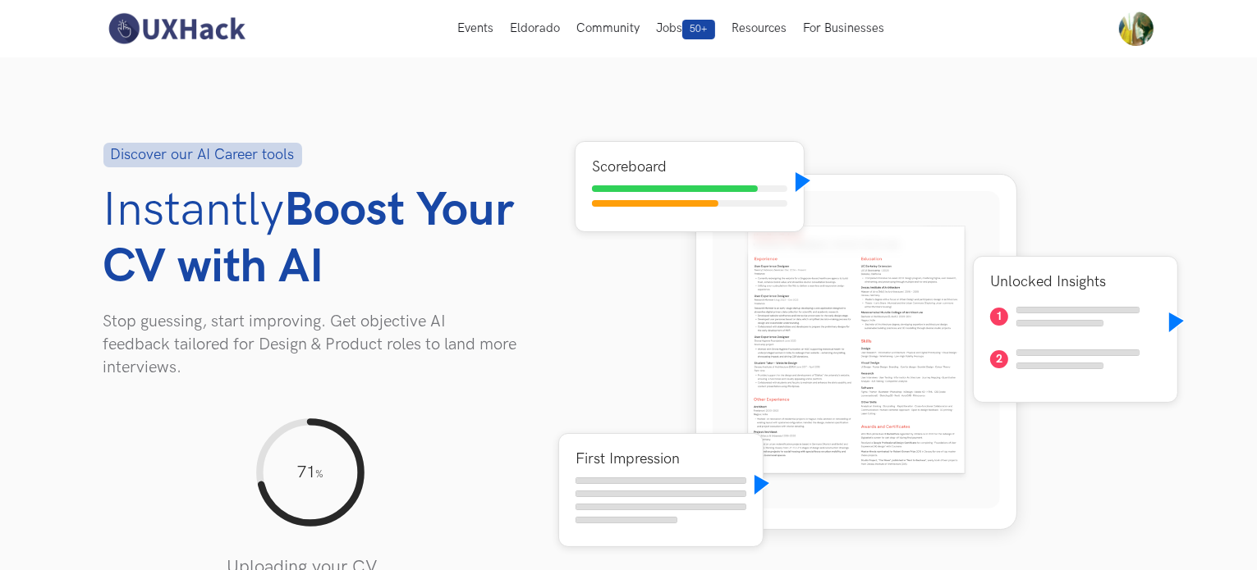
scroll to position [189, 0]
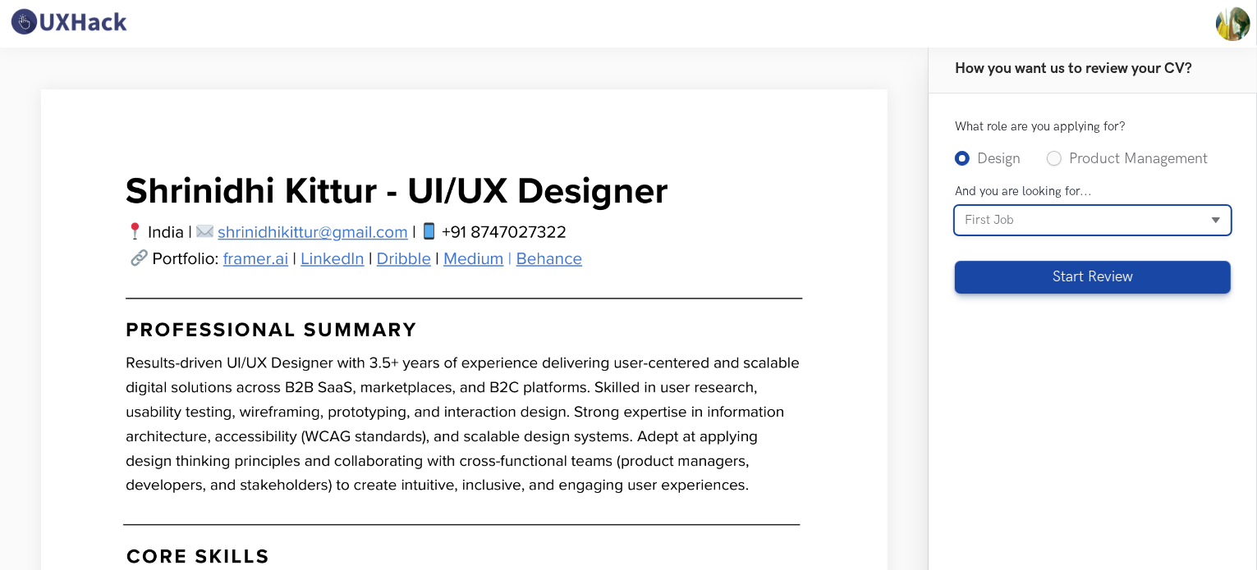
click at [1050, 228] on select "Internship First Job Career transition To switch to higher or same role" at bounding box center [1093, 221] width 276 height 30
select select "switch"
click at [955, 206] on select "Internship First Job Career transition To switch to higher or same role" at bounding box center [1093, 221] width 276 height 30
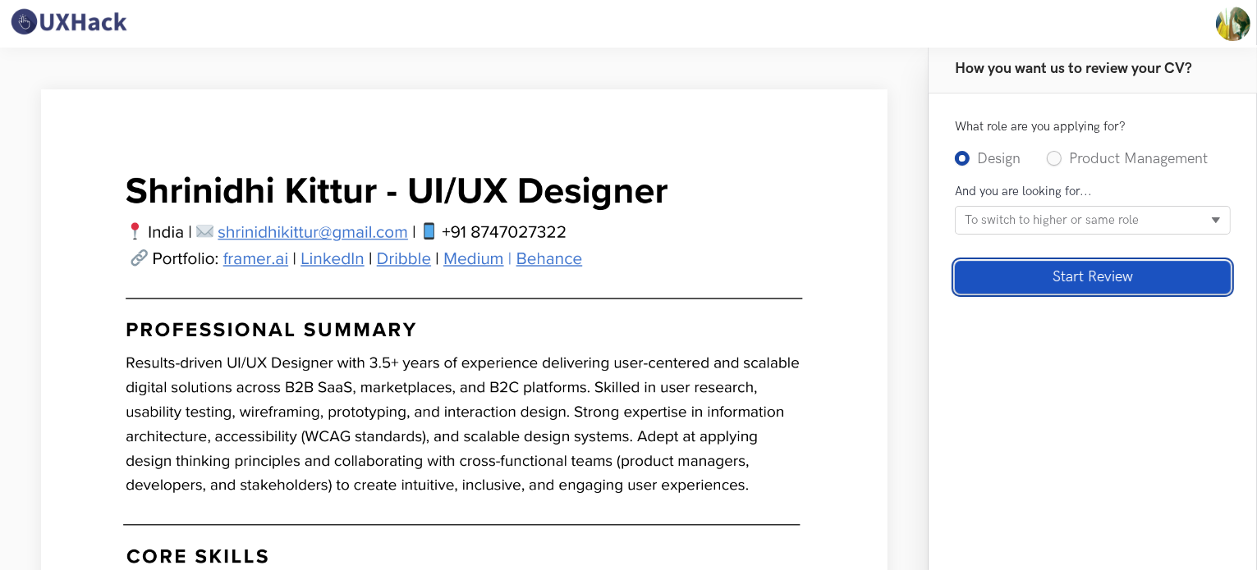
click at [1045, 283] on button "Start Review" at bounding box center [1093, 277] width 276 height 33
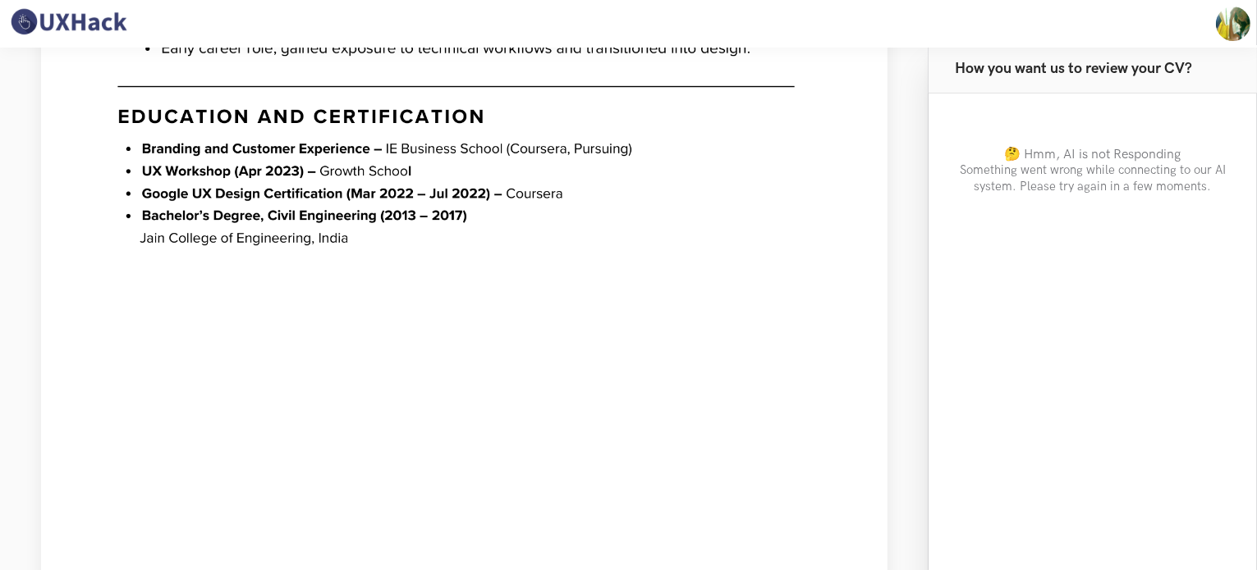
scroll to position [1950, 0]
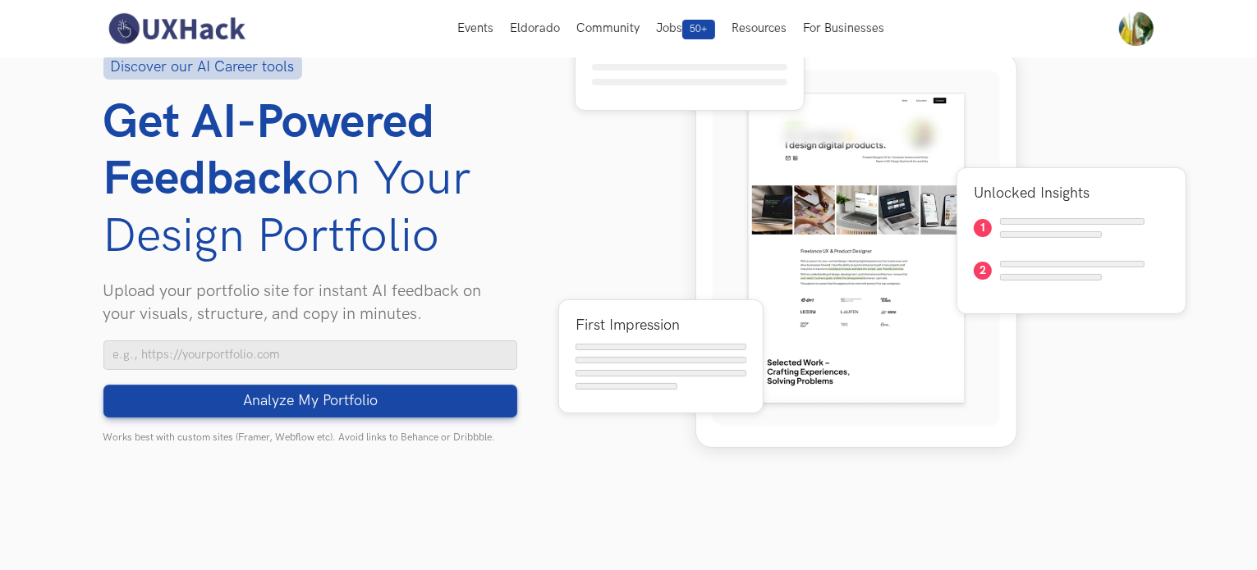
scroll to position [131, 0]
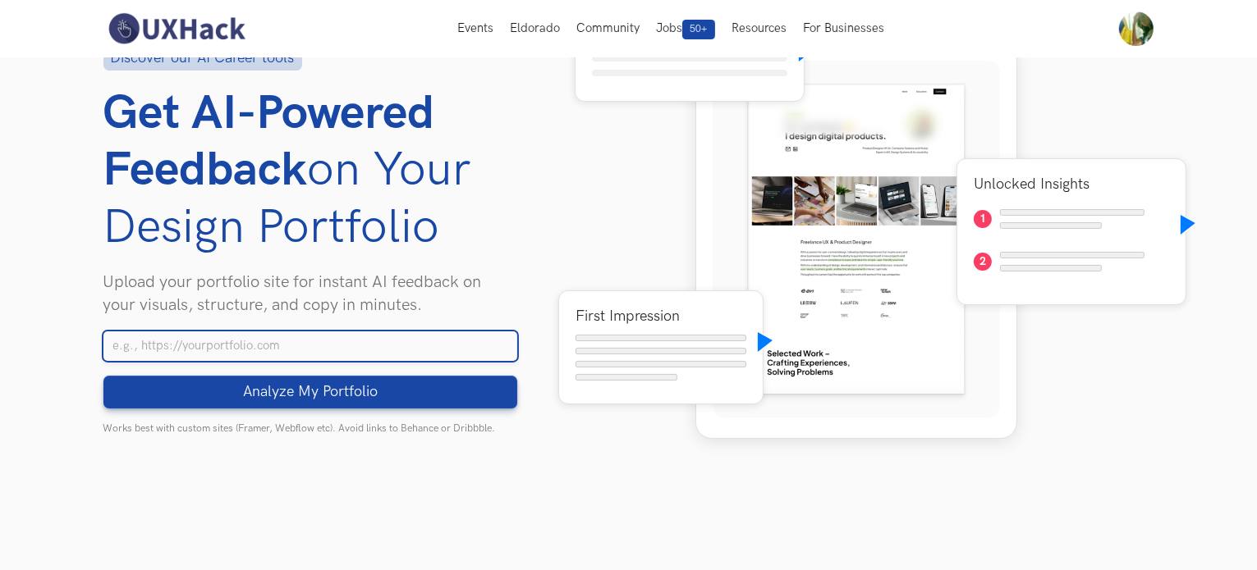
click at [328, 355] on input "Your Portfolio URL" at bounding box center [310, 347] width 414 height 30
click at [287, 346] on input "Your Portfolio URL" at bounding box center [310, 347] width 414 height 30
paste input "https://shrinidhikittur.framer.ai/"
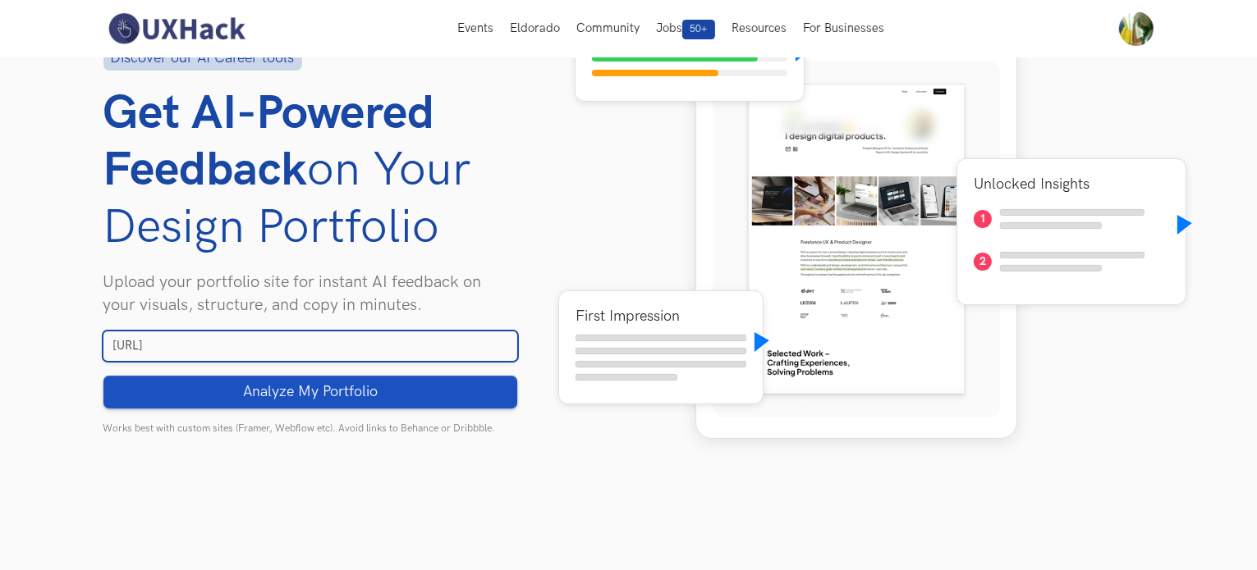
type input "https://shrinidhikittur.framer.ai/"
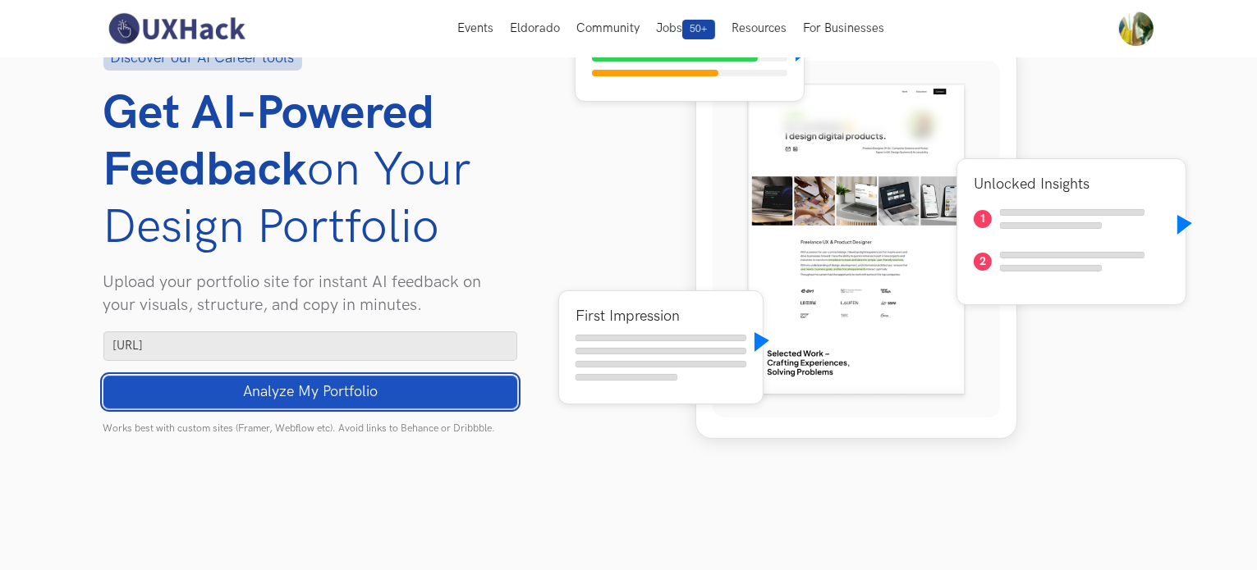
click at [309, 388] on span "Analyze My Portfolio" at bounding box center [310, 392] width 135 height 18
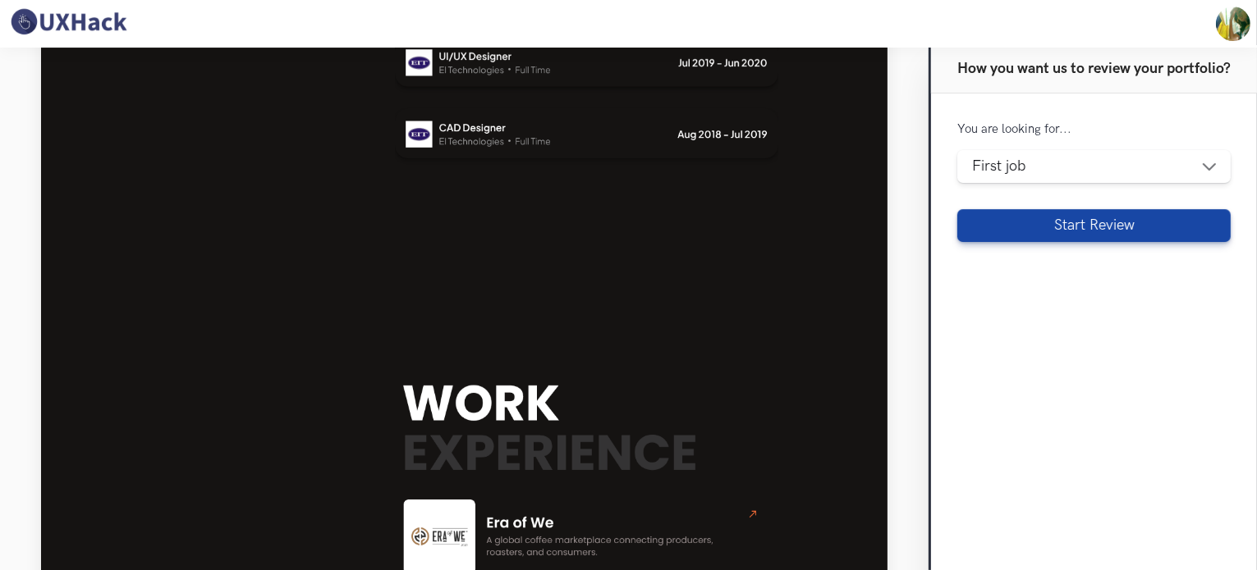
scroll to position [657, 0]
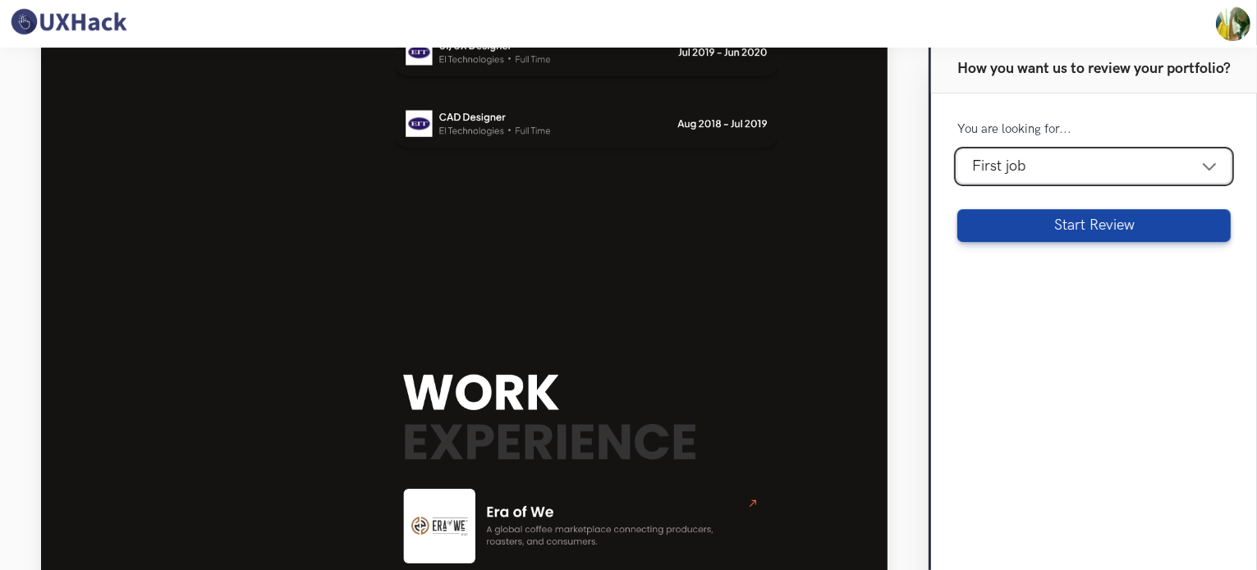
click at [1212, 166] on select "Design [DEMOGRAPHIC_DATA] First job Career transition To switch to higher or sa…" at bounding box center [1093, 166] width 273 height 33
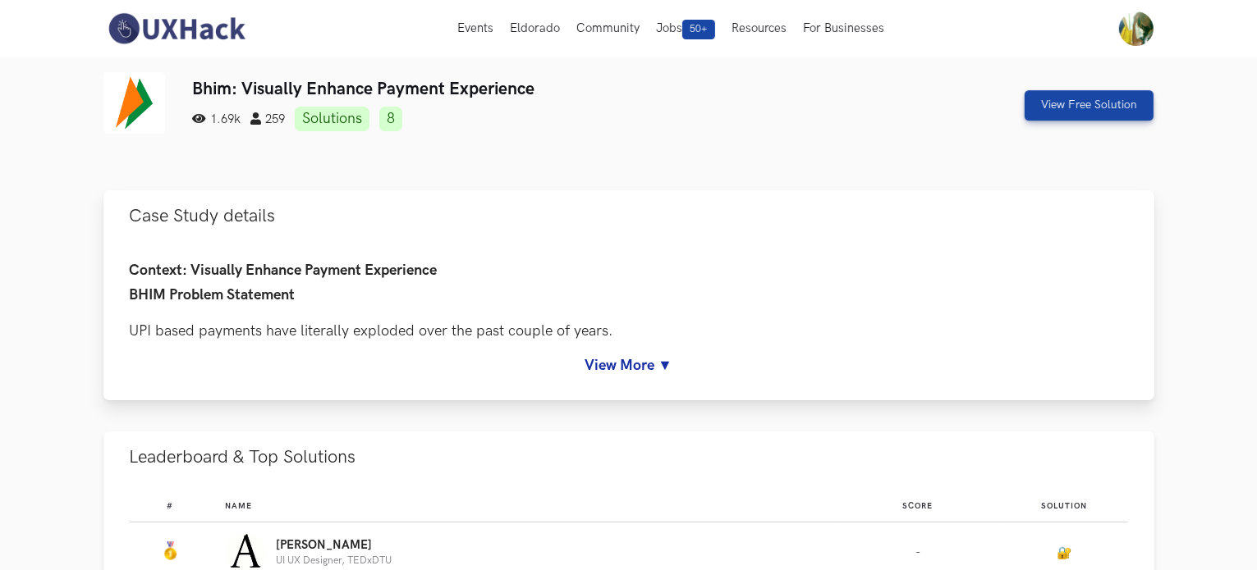
click at [661, 358] on link "View More ▼" at bounding box center [629, 365] width 998 height 17
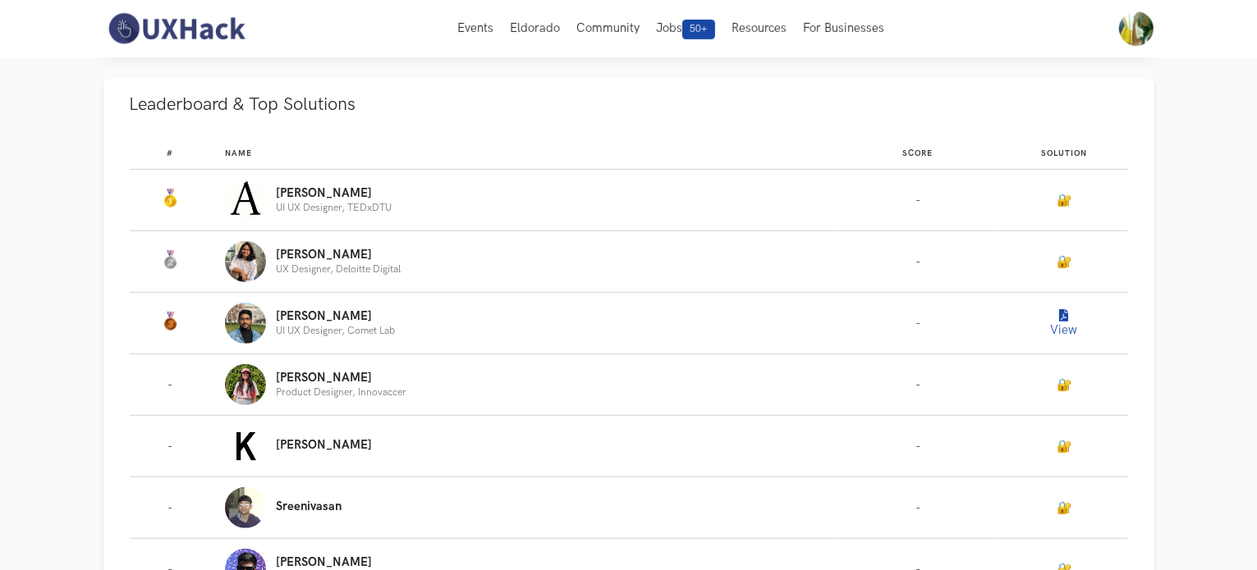
scroll to position [857, 0]
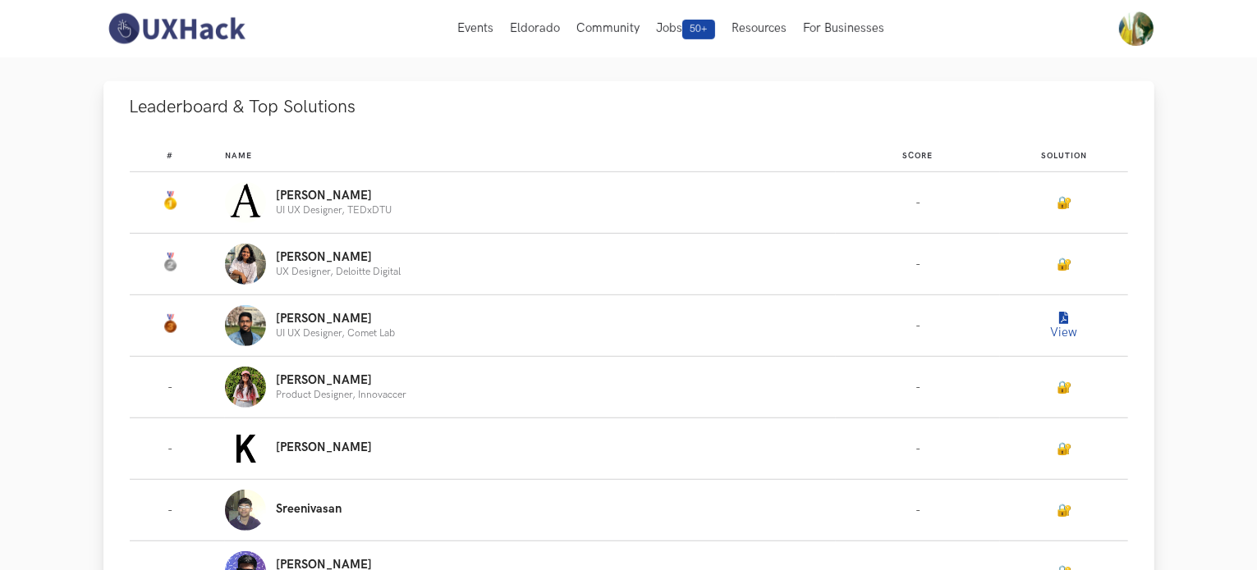
click at [299, 261] on p "Ruchira" at bounding box center [338, 257] width 125 height 13
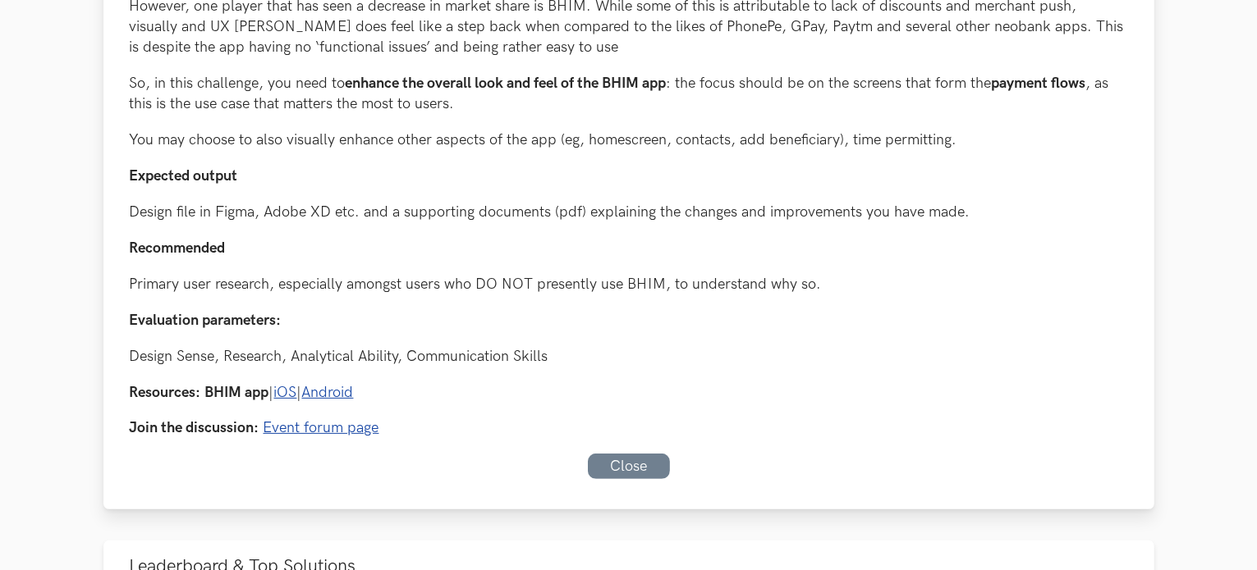
scroll to position [415, 0]
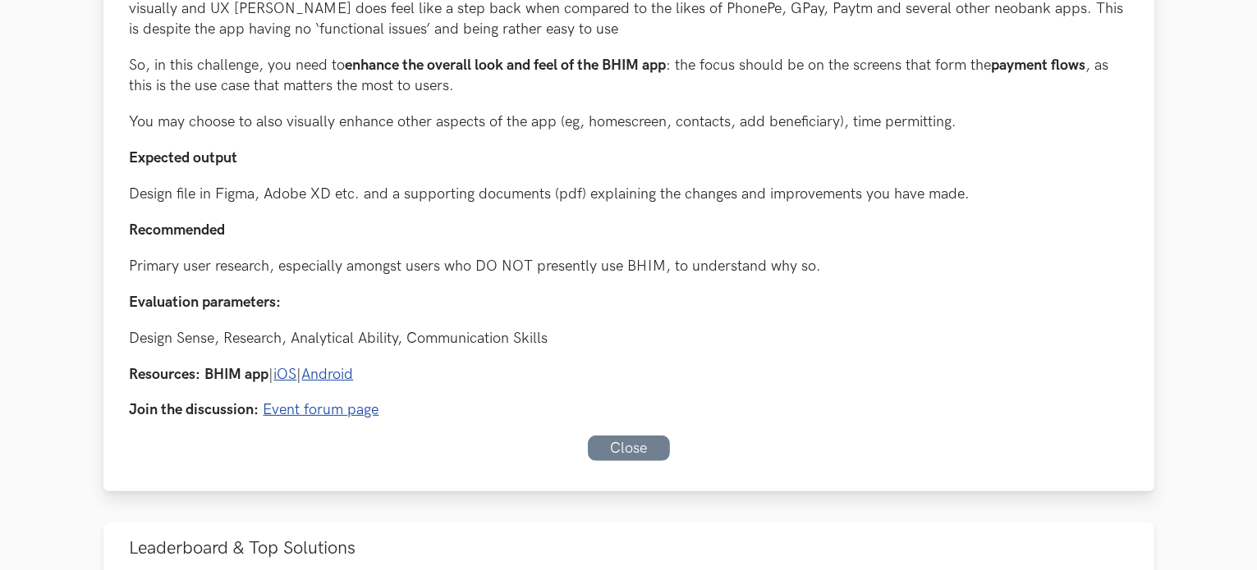
click at [294, 371] on link "iOS" at bounding box center [285, 374] width 23 height 17
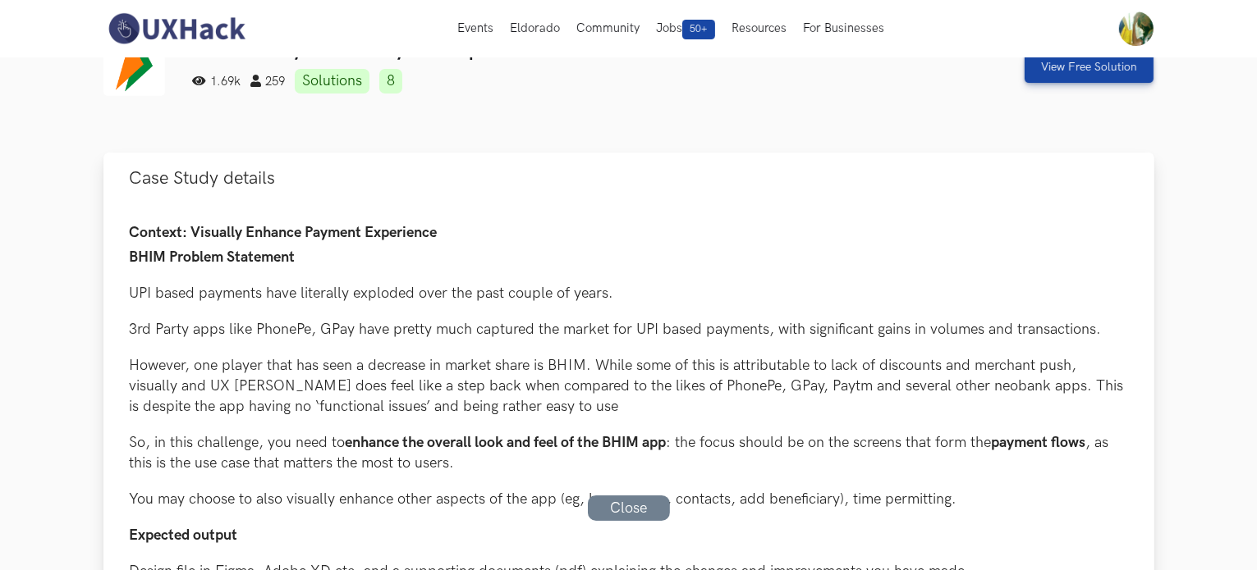
scroll to position [0, 0]
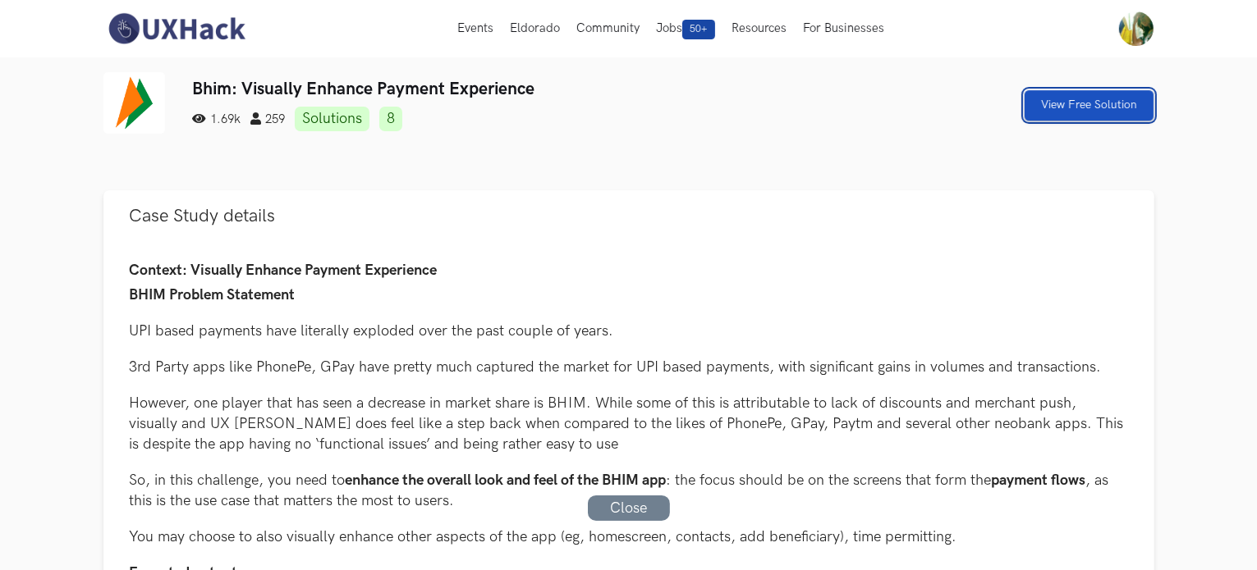
click at [1061, 104] on link "View Free Solution" at bounding box center [1088, 105] width 129 height 30
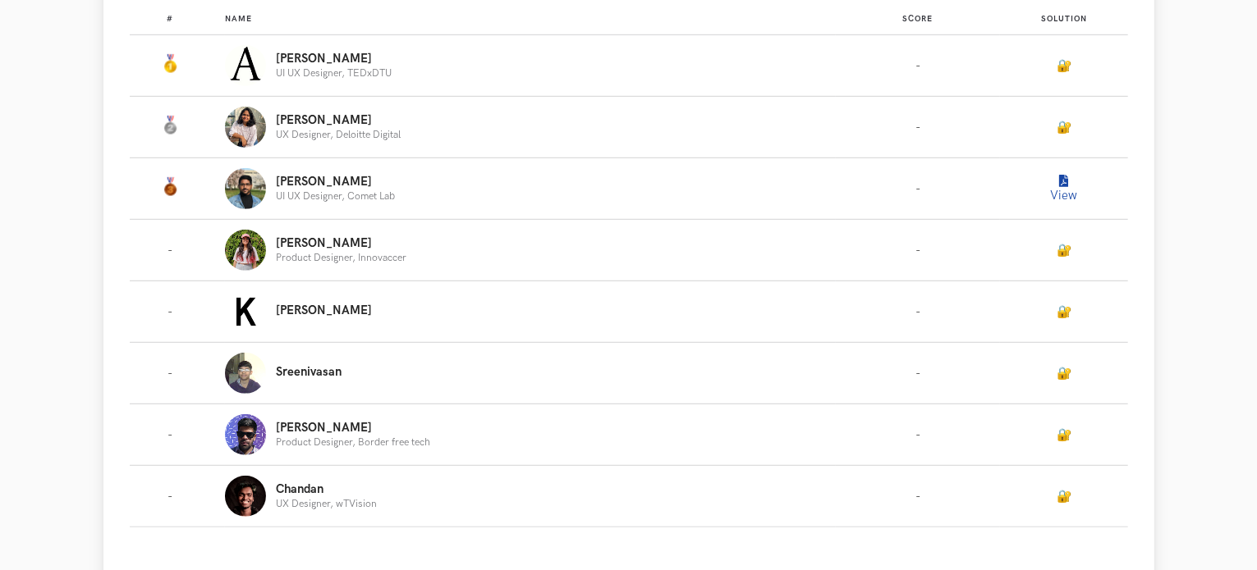
scroll to position [995, 0]
click at [1061, 184] on icon "Leaderboard" at bounding box center [1063, 181] width 9 height 12
click at [1063, 179] on icon "Leaderboard" at bounding box center [1063, 181] width 9 height 12
click at [1064, 186] on button "View" at bounding box center [1063, 188] width 33 height 33
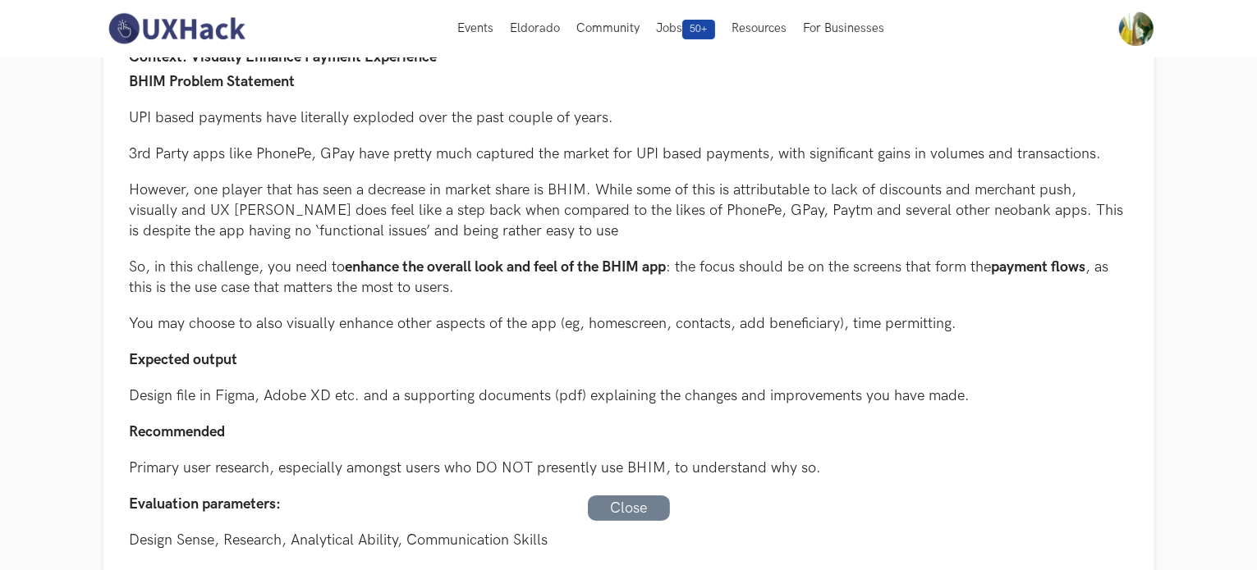
scroll to position [0, 0]
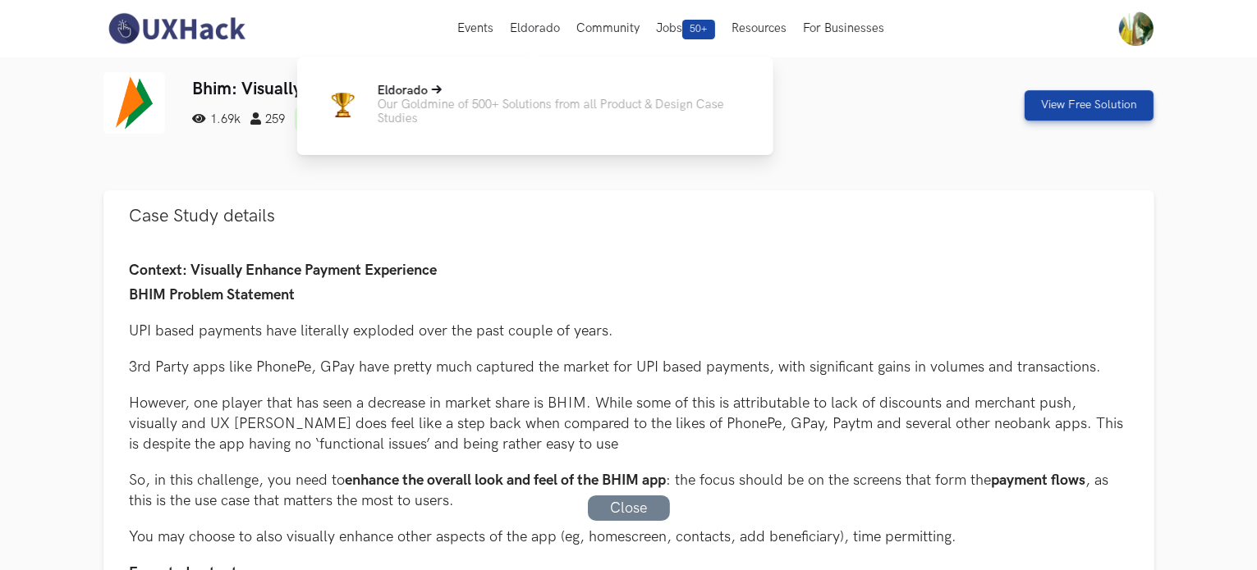
click at [480, 112] on p "Our Goldmine of 500+ Solutions from all Product & Design Case Studies" at bounding box center [562, 112] width 369 height 28
click at [479, 99] on p "Our Goldmine of 500+ Solutions from all Product & Design Case Studies" at bounding box center [562, 112] width 369 height 28
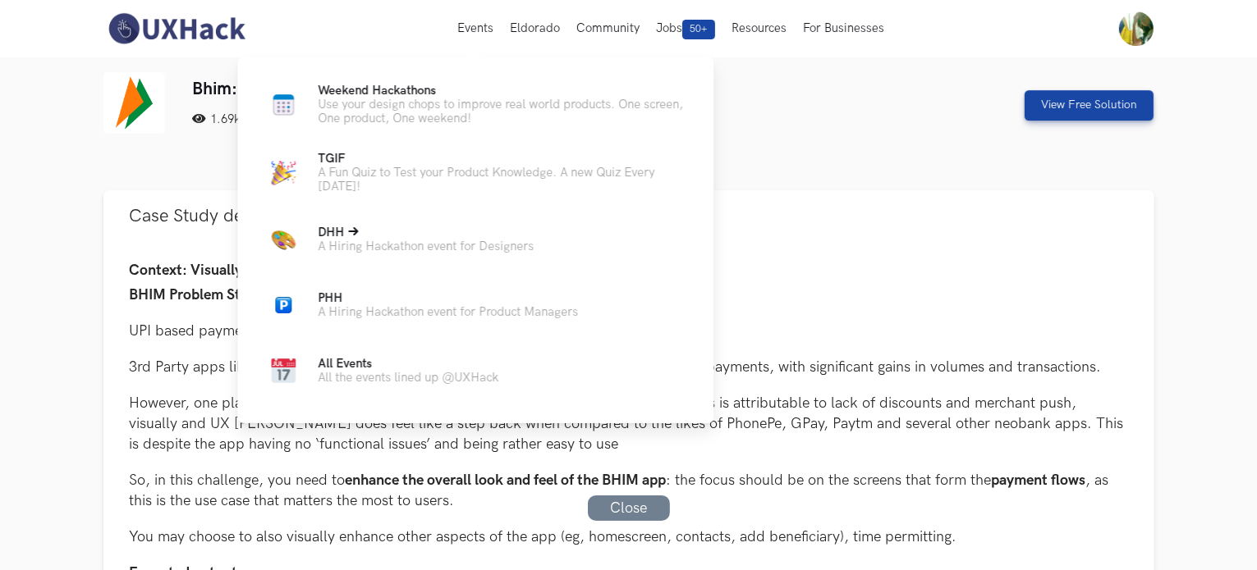
click at [440, 247] on p "A Hiring Hackathon event for Designers" at bounding box center [426, 247] width 216 height 14
click at [335, 239] on span "DHH Live" at bounding box center [331, 233] width 26 height 14
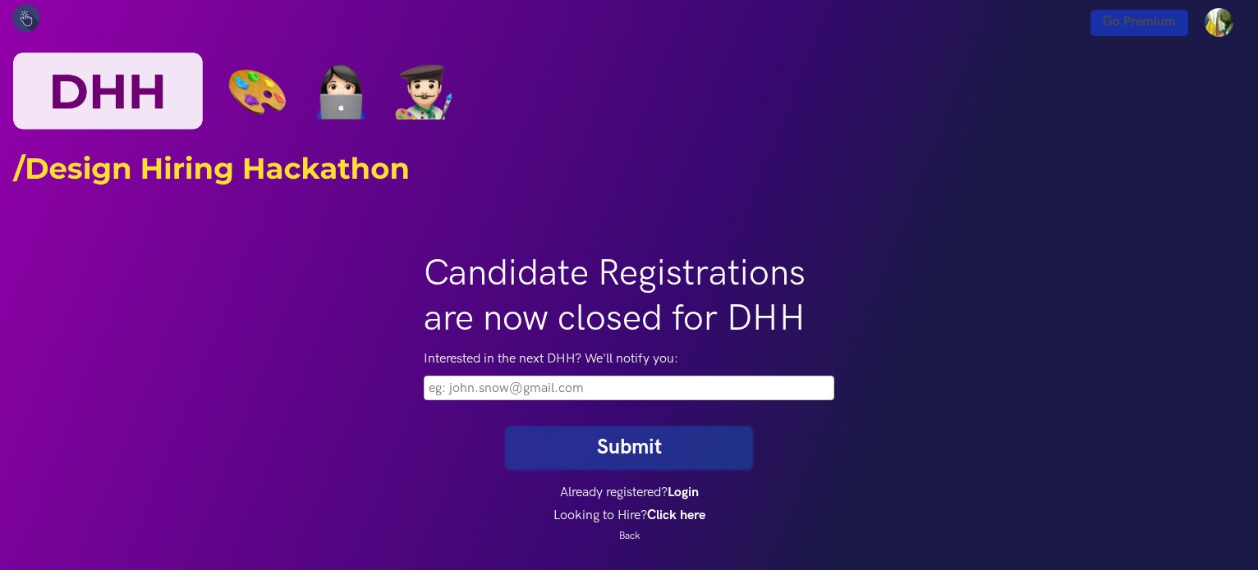
click at [552, 389] on input "email" at bounding box center [629, 388] width 410 height 25
type input "shrinidhikittur@gmail.com"
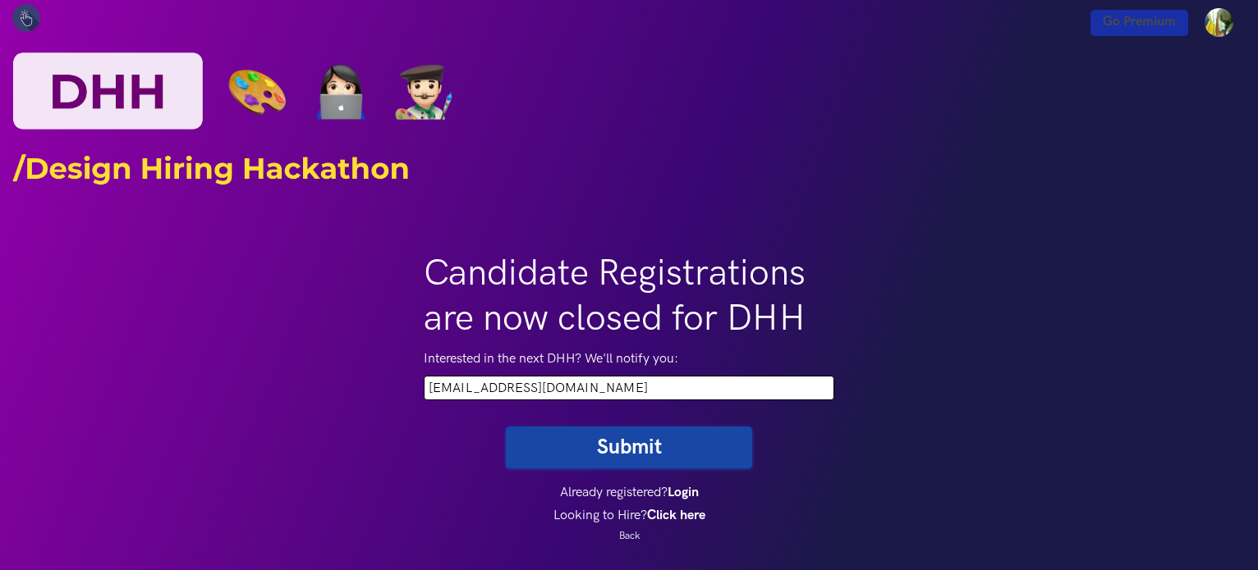
click at [620, 450] on button "Submit" at bounding box center [629, 448] width 246 height 42
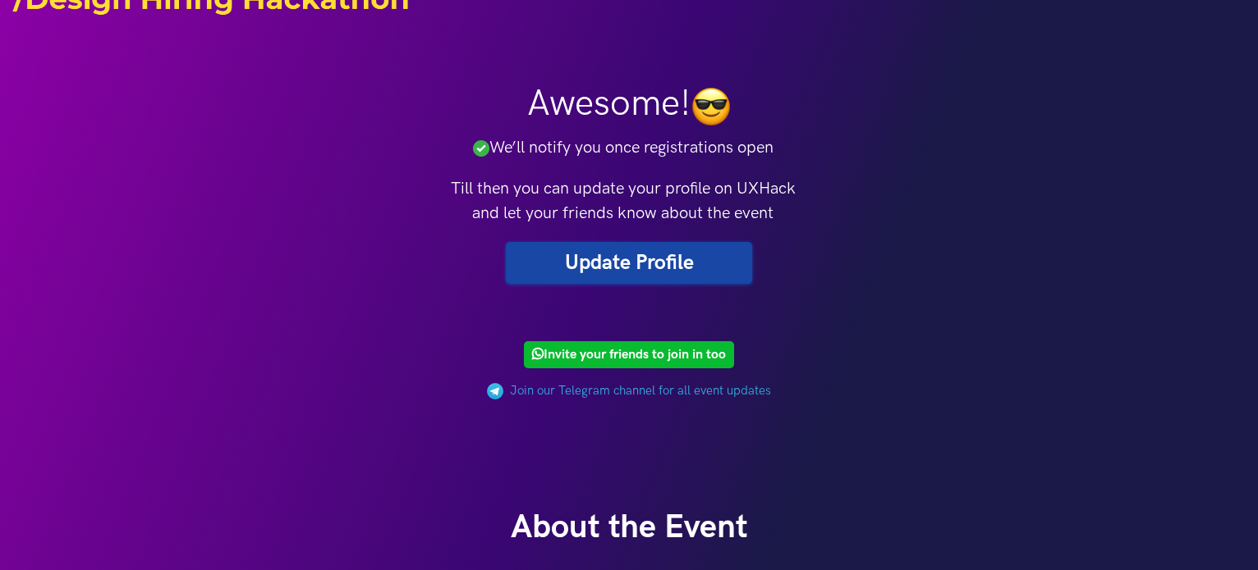
scroll to position [164, 0]
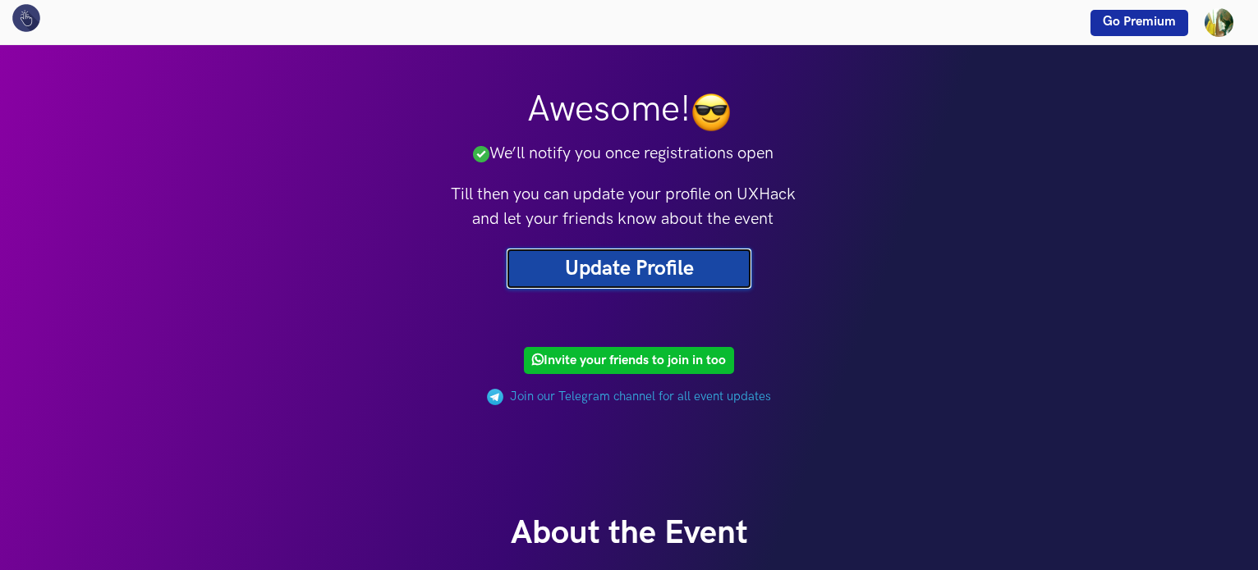
click at [637, 265] on link "Update Profile" at bounding box center [629, 269] width 246 height 42
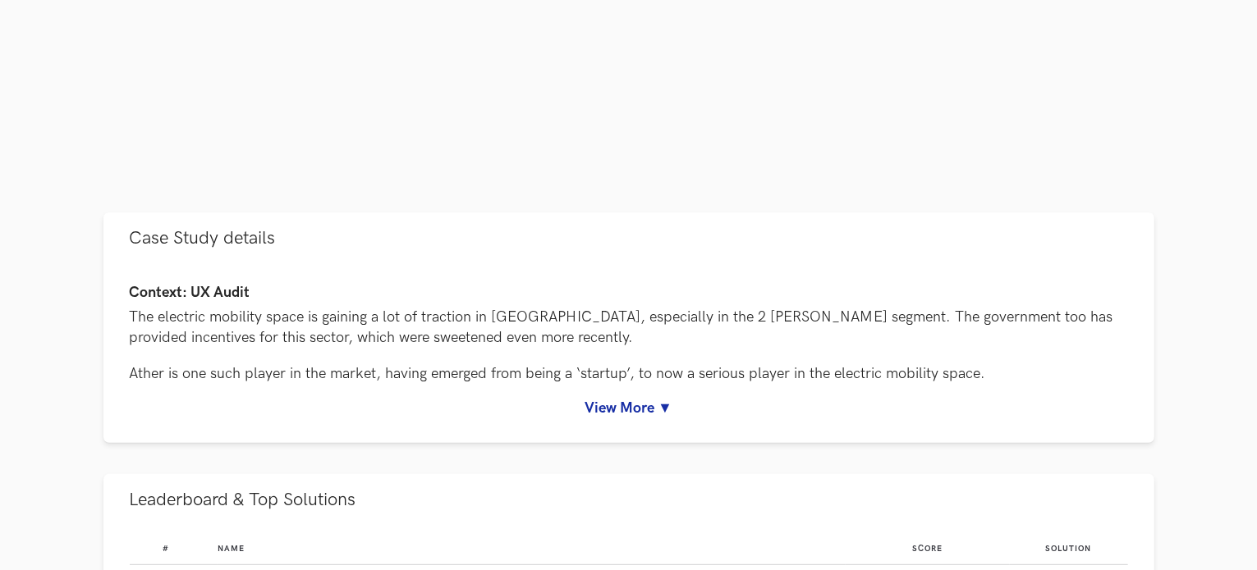
scroll to position [575, 0]
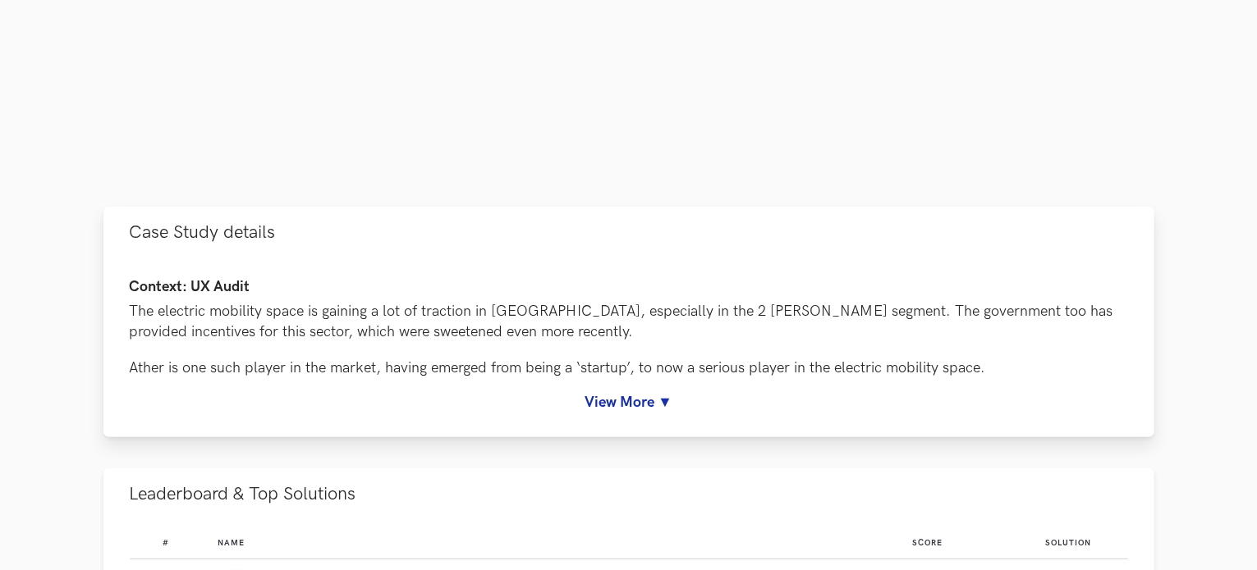
click at [624, 401] on link "View More ▼" at bounding box center [629, 402] width 998 height 17
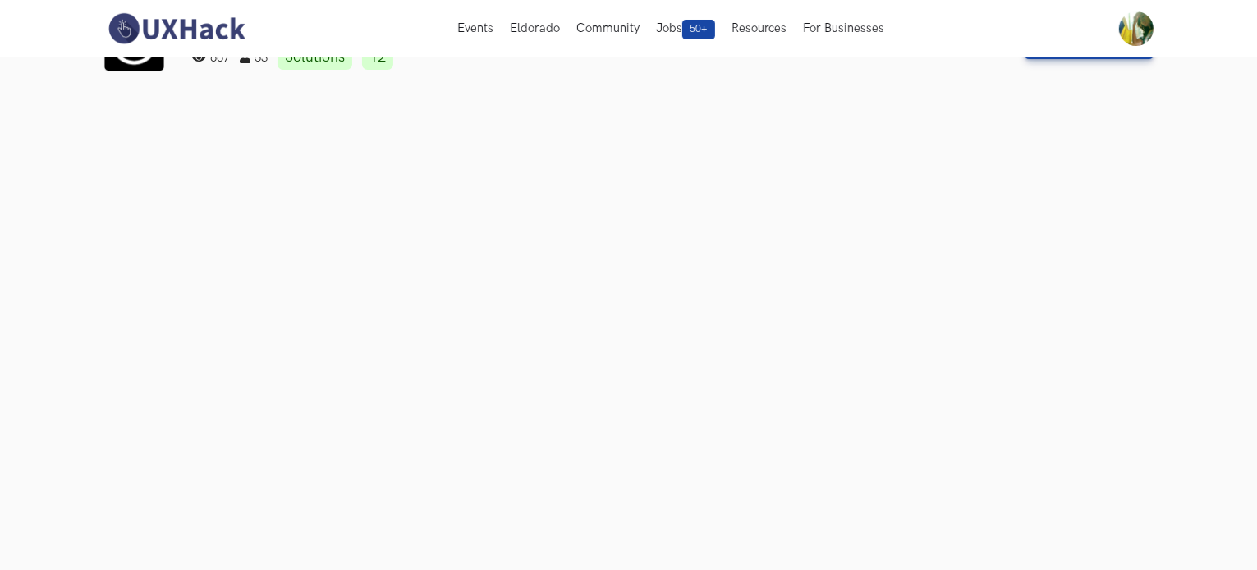
scroll to position [0, 0]
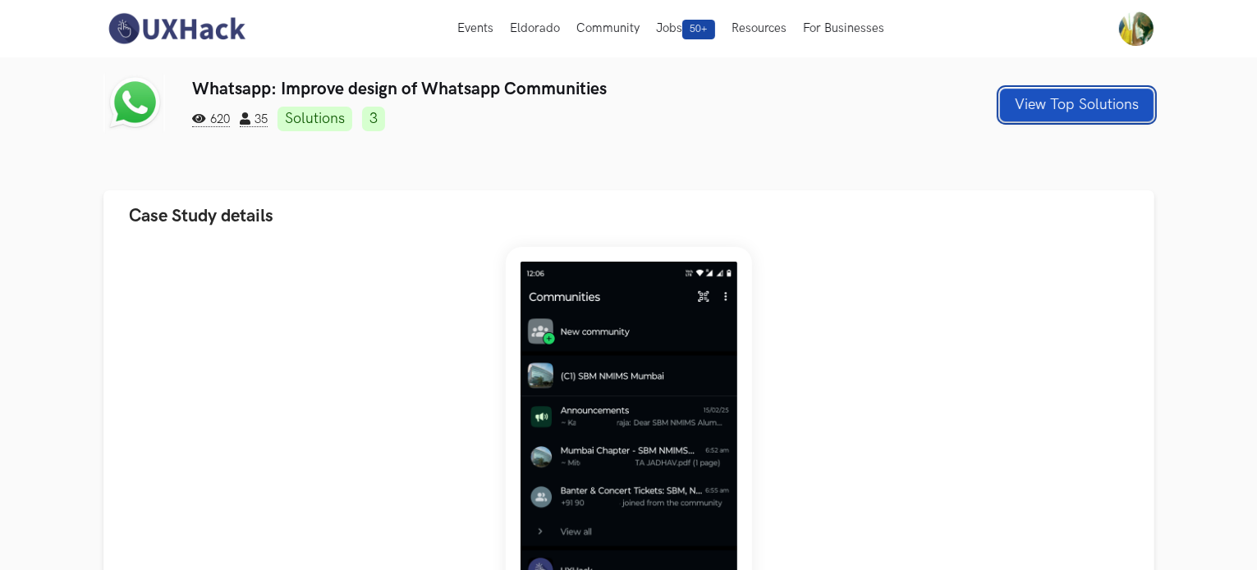
click at [1056, 104] on button "View Top Solutions" at bounding box center [1076, 105] width 153 height 33
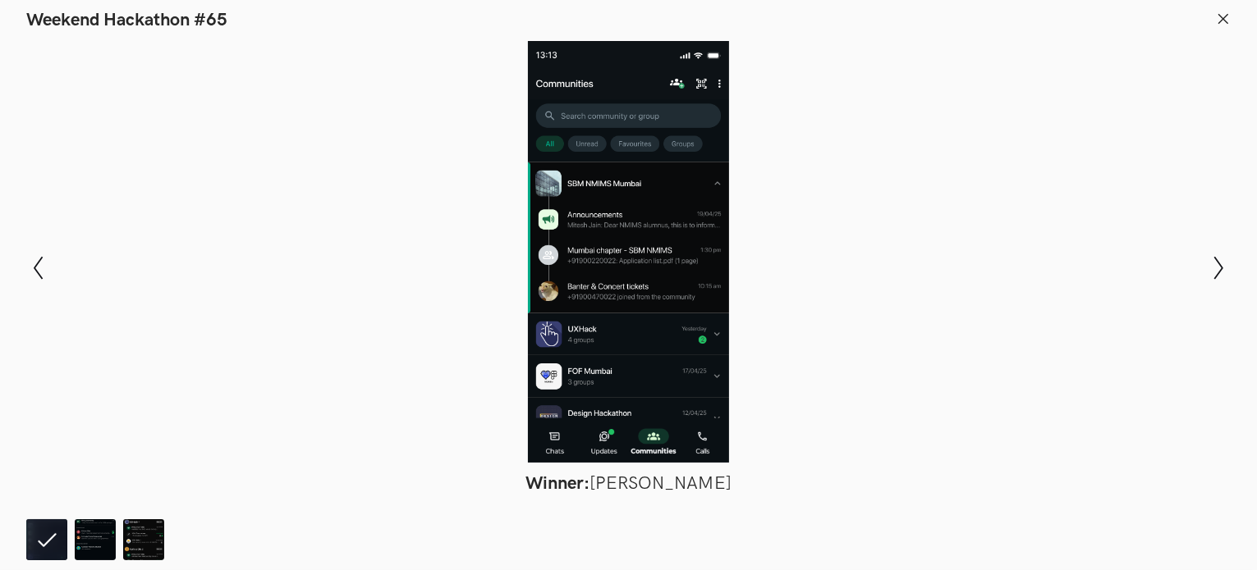
click at [440, 192] on div at bounding box center [628, 252] width 1137 height 422
click at [1221, 18] on icon at bounding box center [1223, 18] width 15 height 15
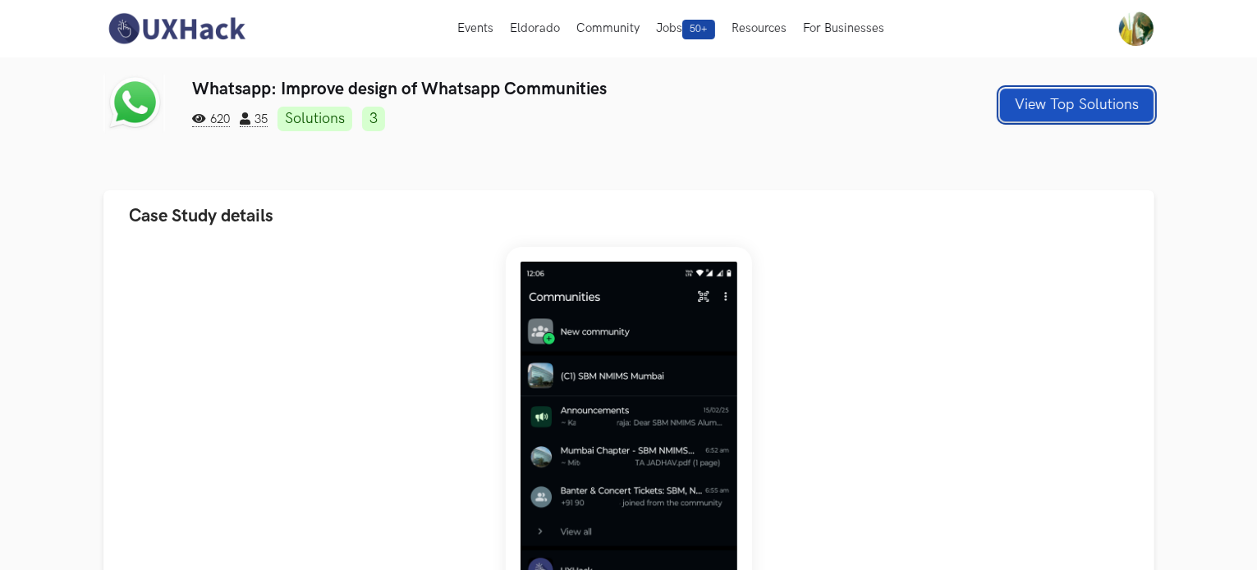
click at [1108, 106] on button "View Top Solutions" at bounding box center [1076, 105] width 153 height 33
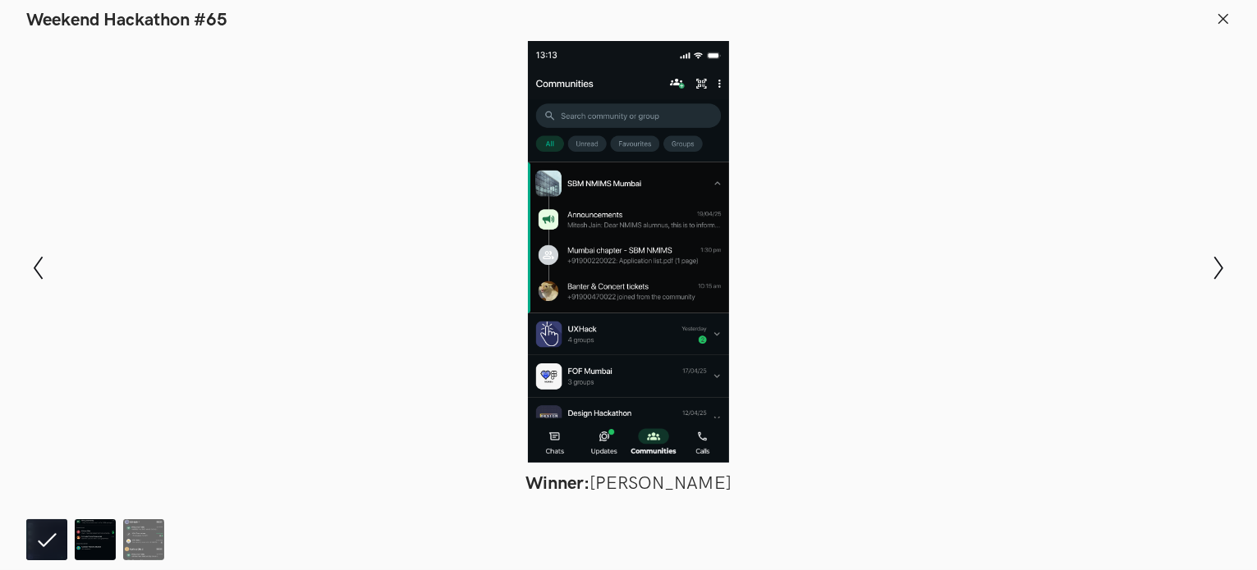
click at [89, 538] on img at bounding box center [95, 540] width 41 height 41
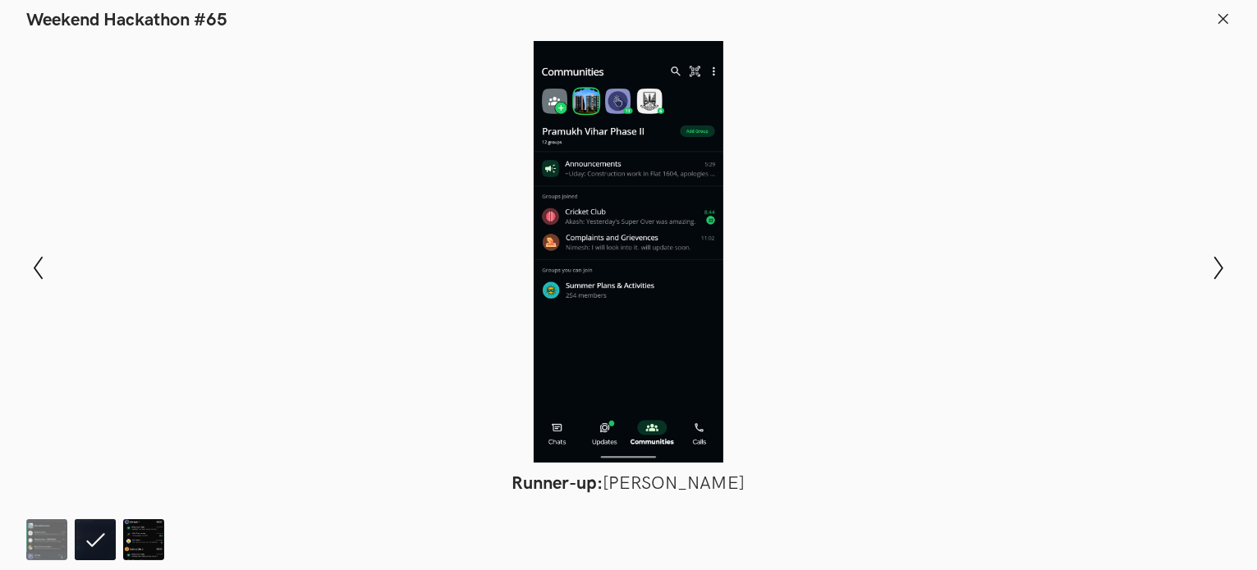
click at [129, 529] on img at bounding box center [143, 540] width 41 height 41
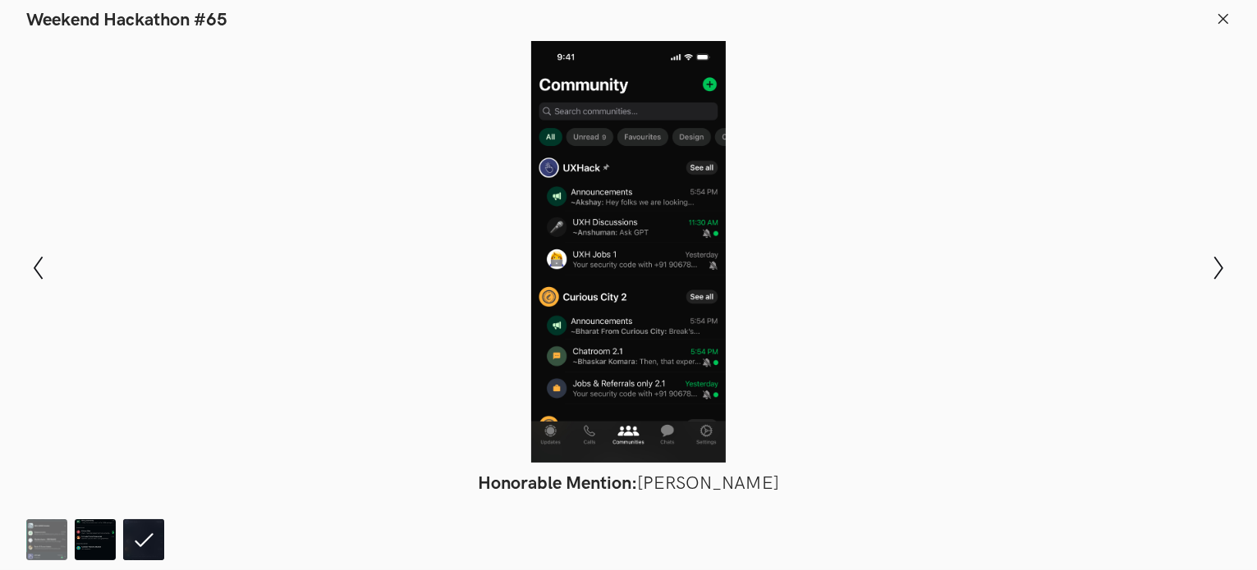
click at [107, 535] on img at bounding box center [95, 540] width 41 height 41
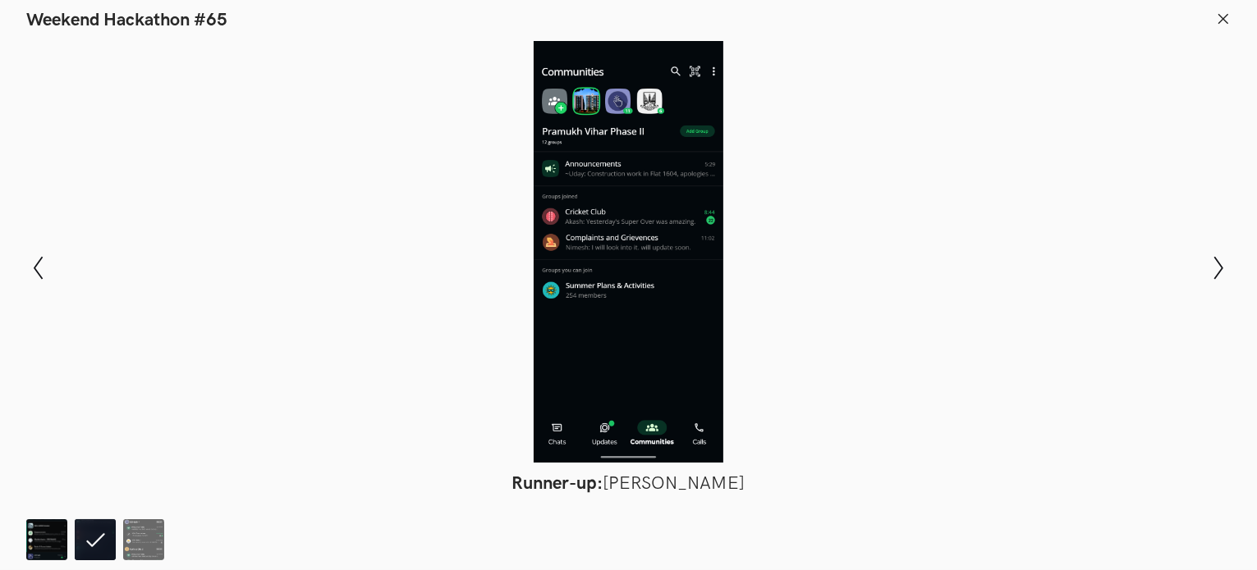
click at [63, 534] on img at bounding box center [46, 540] width 41 height 41
